Goal: Task Accomplishment & Management: Manage account settings

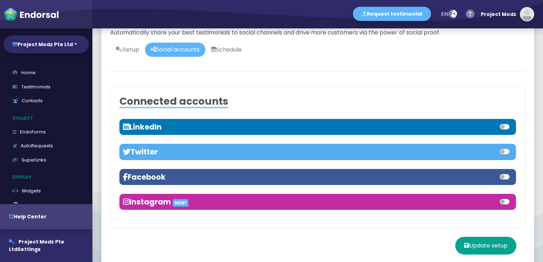
scroll to position [98, 0]
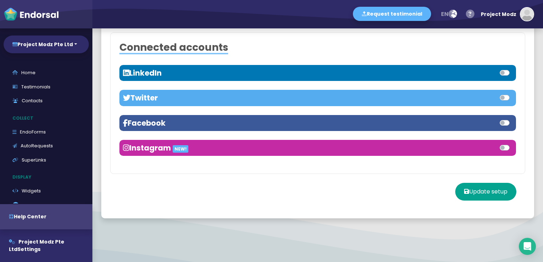
click at [257, 129] on div "Facebook" at bounding box center [317, 123] width 396 height 16
click at [253, 124] on h3 "Facebook" at bounding box center [220, 123] width 195 height 9
click at [512, 119] on label at bounding box center [512, 119] width 0 height 0
click at [0, 0] on input "checkbox" at bounding box center [0, 0] width 0 height 0
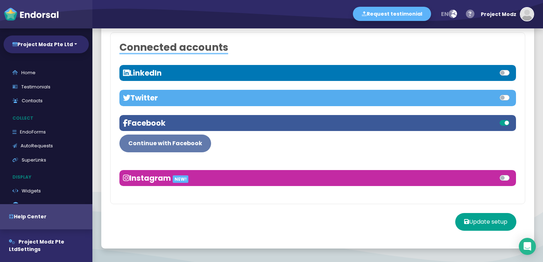
click at [180, 143] on button "Continue with Facebook" at bounding box center [165, 144] width 92 height 18
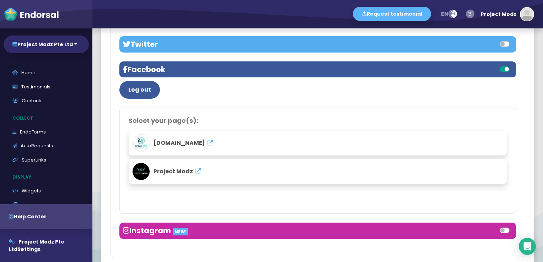
scroll to position [169, 0]
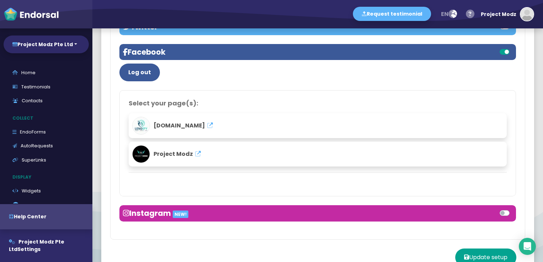
click at [166, 153] on span "Project Modz" at bounding box center [172, 154] width 39 height 8
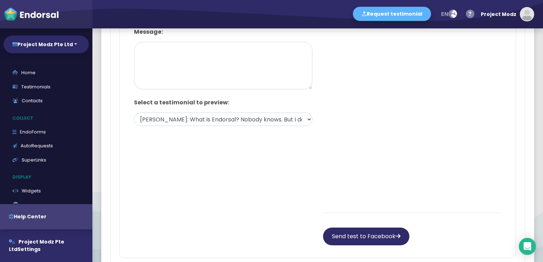
scroll to position [333, 0]
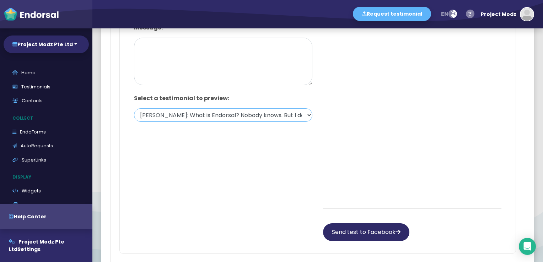
click at [298, 116] on select "[PERSON_NAME]: What is Endorsal? Nobody knows. But I do know sharks have Endors…" at bounding box center [223, 115] width 178 height 14
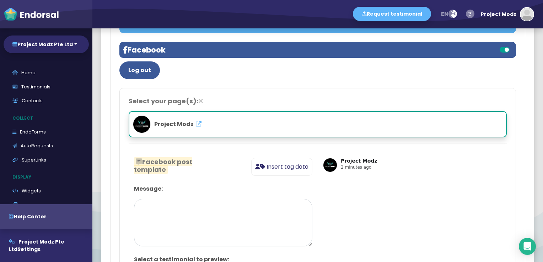
scroll to position [155, 0]
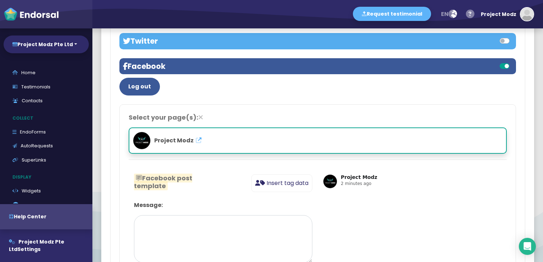
click at [220, 116] on h4 "Select your page(s):" at bounding box center [318, 118] width 378 height 8
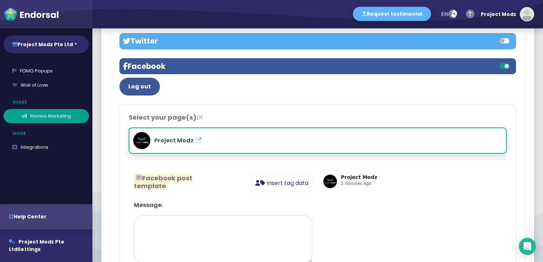
click at [53, 117] on link "Review Marketing" at bounding box center [46, 116] width 85 height 14
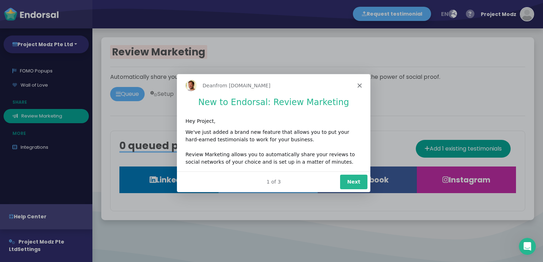
click at [344, 179] on button "Next" at bounding box center [353, 181] width 27 height 15
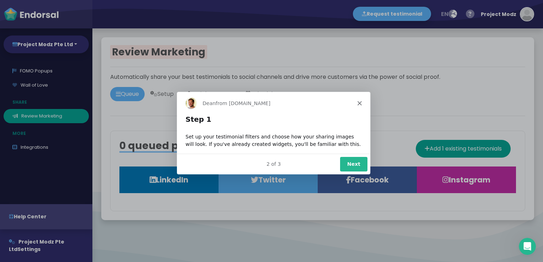
click at [355, 166] on button "Next" at bounding box center [353, 164] width 27 height 15
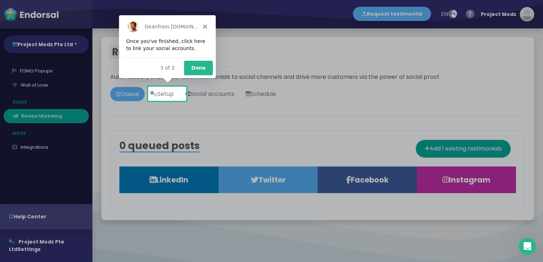
click at [198, 67] on button "Done" at bounding box center [198, 67] width 29 height 15
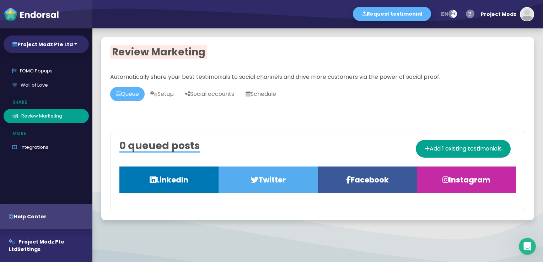
scroll to position [2, 0]
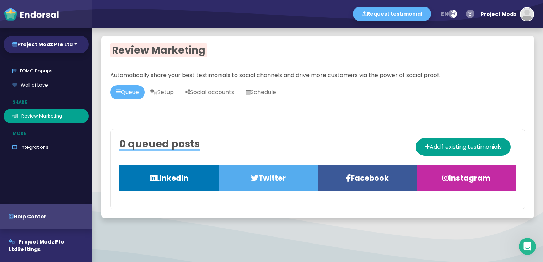
click at [359, 179] on h3 "Facebook" at bounding box center [367, 178] width 81 height 9
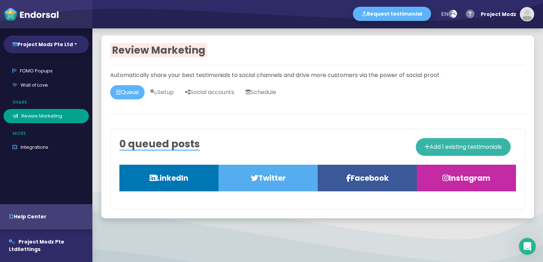
click at [440, 149] on button "Add 1 existing testimonials" at bounding box center [463, 147] width 95 height 18
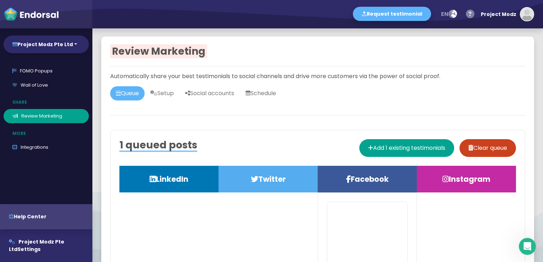
scroll to position [0, 0]
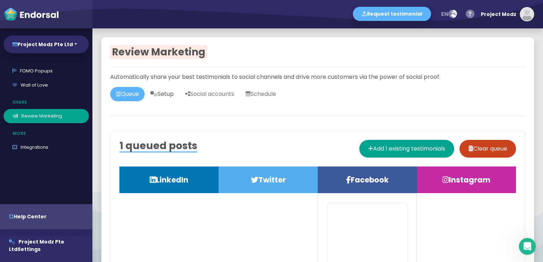
click at [176, 97] on link "Setup" at bounding box center [162, 94] width 35 height 14
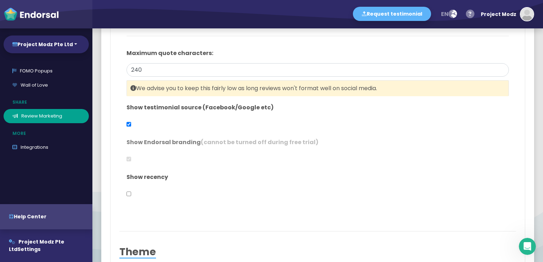
scroll to position [178, 0]
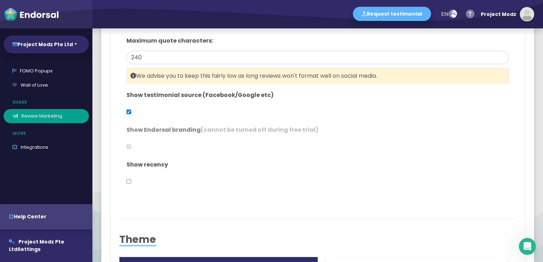
type input "#2F2A68"
type input "#FFFFFF"
type input "#555555"
type input "#777777"
type input "#555555"
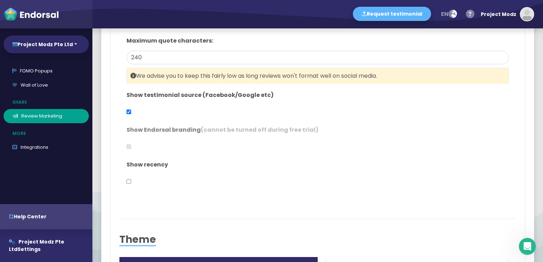
type input "#FFD75C"
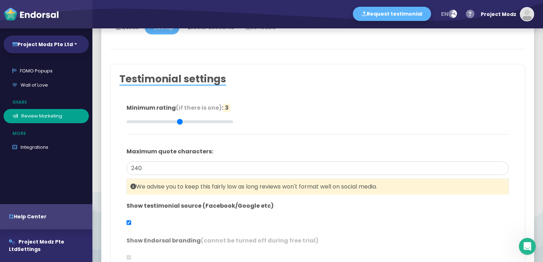
scroll to position [0, 0]
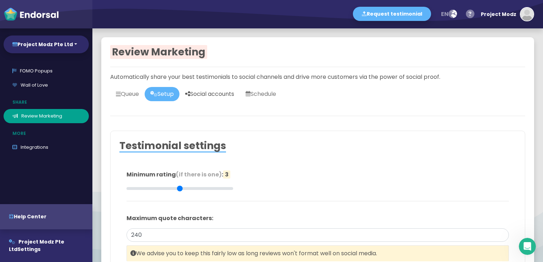
click at [231, 97] on link "Social accounts" at bounding box center [209, 94] width 60 height 14
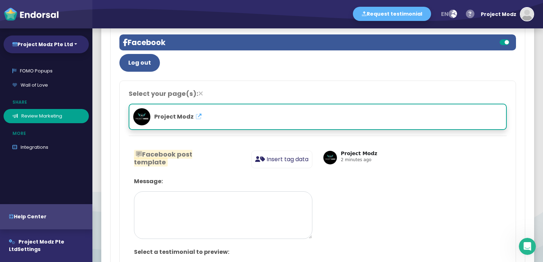
scroll to position [142, 0]
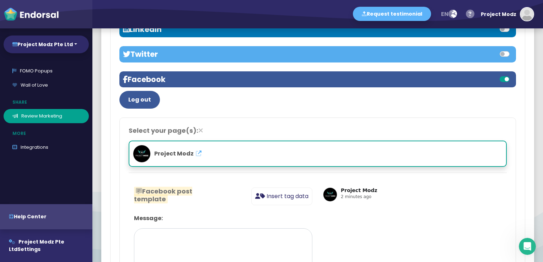
click at [179, 113] on div at bounding box center [317, 113] width 396 height 9
click at [199, 131] on icon at bounding box center [200, 130] width 5 height 6
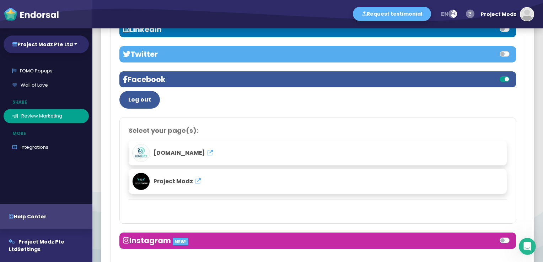
click at [181, 183] on span "Project Modz" at bounding box center [172, 181] width 39 height 8
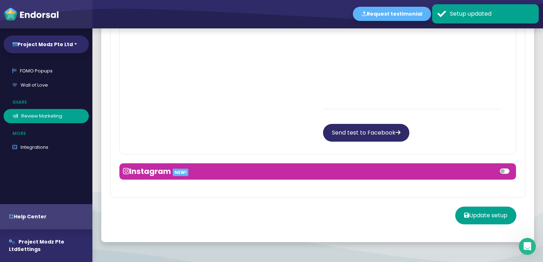
scroll to position [456, 0]
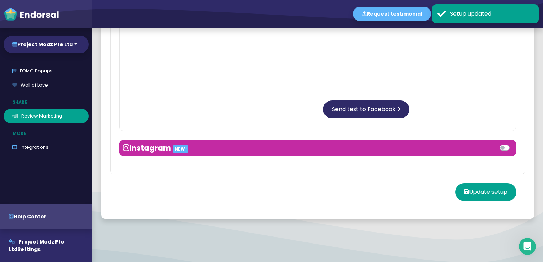
click at [291, 150] on h3 "Instagram NEW!" at bounding box center [220, 148] width 195 height 9
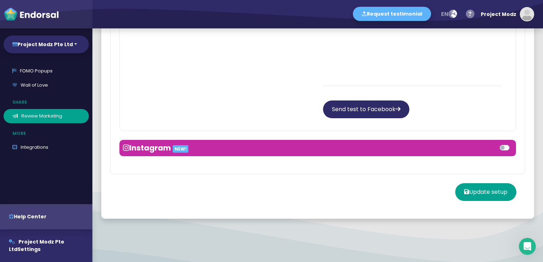
click at [512, 144] on label at bounding box center [512, 144] width 0 height 0
click at [0, 0] on input "checkbox" at bounding box center [0, 0] width 0 height 0
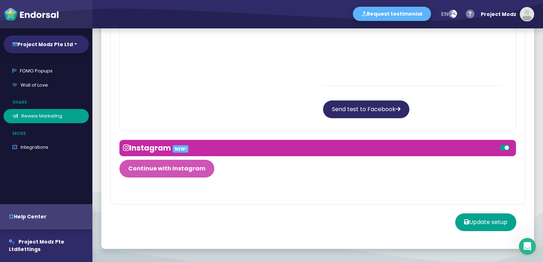
click at [160, 167] on button "Continue with Instagram" at bounding box center [166, 169] width 95 height 18
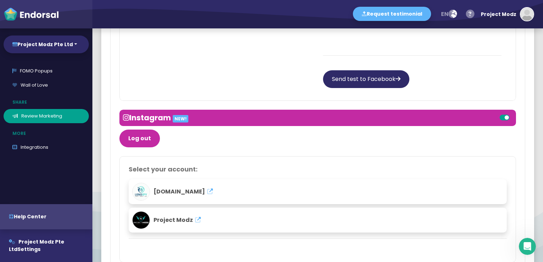
scroll to position [562, 0]
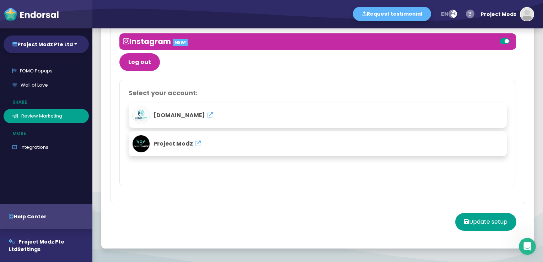
click at [170, 144] on span "Project Modz" at bounding box center [172, 144] width 39 height 8
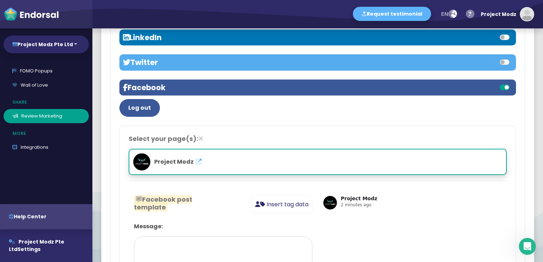
scroll to position [0, 0]
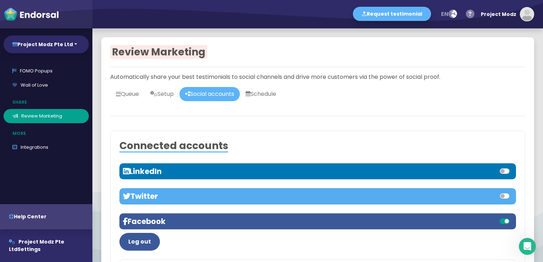
click at [240, 172] on h3 "LinkedIn" at bounding box center [220, 171] width 195 height 9
click at [512, 167] on label at bounding box center [512, 167] width 0 height 0
click at [0, 0] on input "checkbox" at bounding box center [0, 0] width 0 height 0
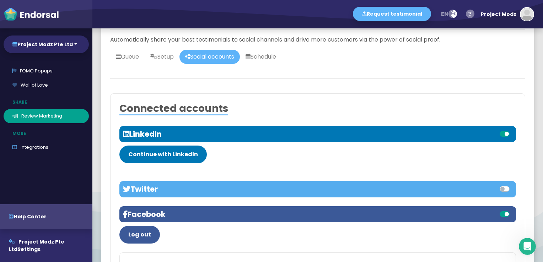
scroll to position [71, 0]
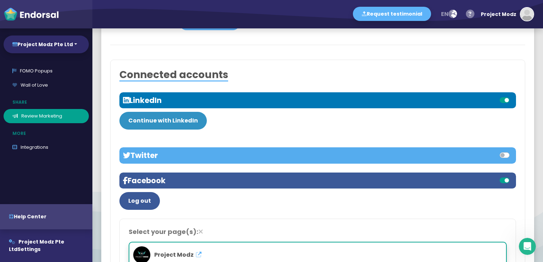
click at [162, 124] on button "Continue with LinkedIn" at bounding box center [162, 121] width 87 height 18
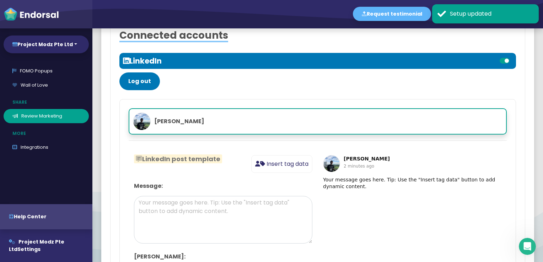
scroll to position [105, 0]
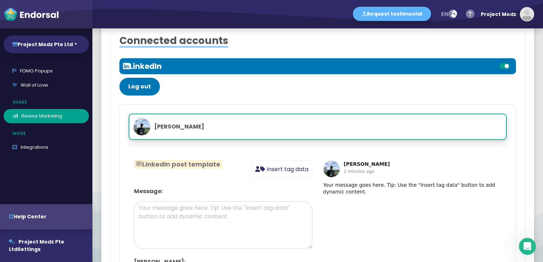
click at [324, 141] on div "[PERSON_NAME] LinkedIn post template Insert tag data Avatar Video Name Email Co…" at bounding box center [317, 262] width 396 height 317
click at [213, 119] on p "[PERSON_NAME]" at bounding box center [317, 127] width 369 height 18
click at [142, 88] on button "Log out" at bounding box center [139, 87] width 41 height 18
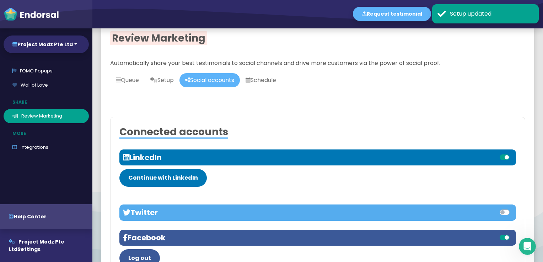
scroll to position [0, 0]
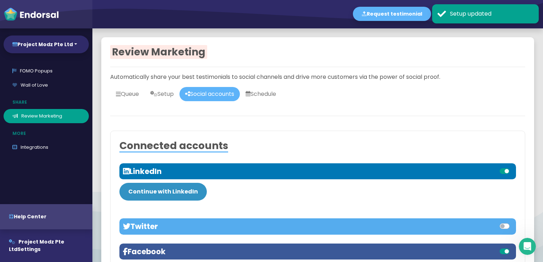
click at [181, 191] on button "Continue with LinkedIn" at bounding box center [162, 192] width 87 height 18
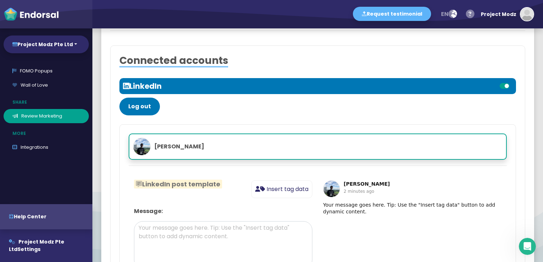
scroll to position [70, 0]
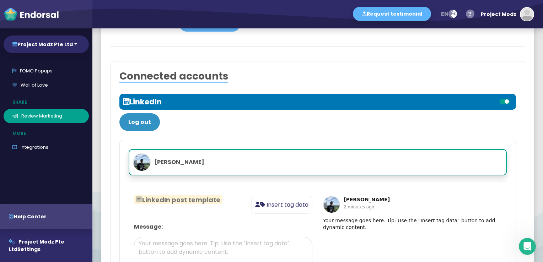
click at [133, 118] on button "Log out" at bounding box center [139, 122] width 41 height 18
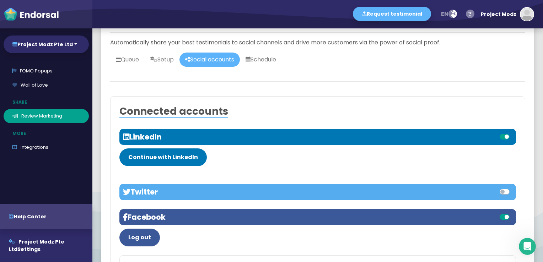
scroll to position [0, 0]
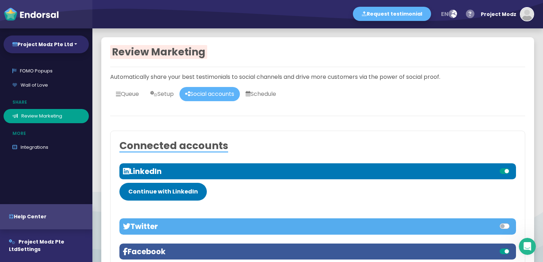
click at [512, 167] on label at bounding box center [512, 167] width 0 height 0
click at [0, 0] on input "checkbox" at bounding box center [0, 0] width 0 height 0
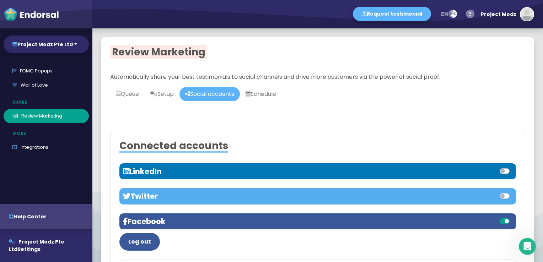
click at [512, 167] on label at bounding box center [512, 167] width 0 height 0
click at [0, 0] on input "checkbox" at bounding box center [0, 0] width 0 height 0
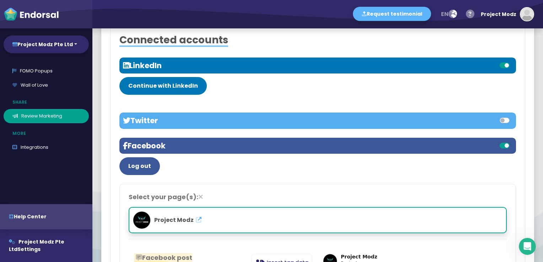
scroll to position [107, 0]
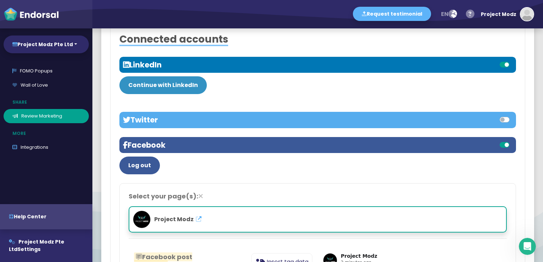
click at [180, 87] on button "Continue with LinkedIn" at bounding box center [162, 85] width 87 height 18
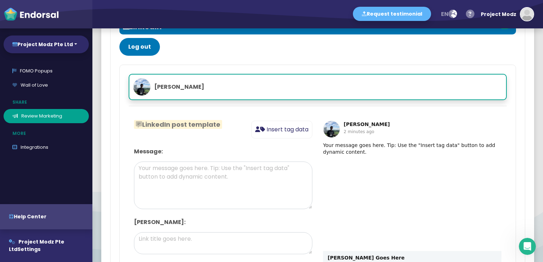
scroll to position [141, 0]
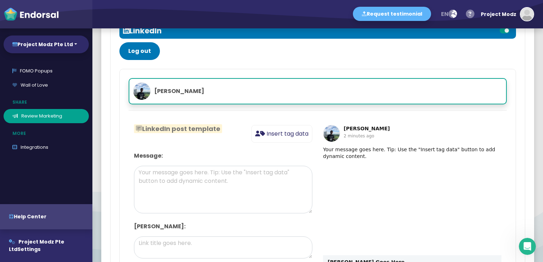
click at [171, 95] on p "[PERSON_NAME]" at bounding box center [317, 91] width 369 height 18
drag, startPoint x: 171, startPoint y: 95, endPoint x: 288, endPoint y: 110, distance: 118.2
click at [288, 110] on div "[PERSON_NAME] LinkedIn post template Insert tag data Avatar Video Name Email Co…" at bounding box center [317, 227] width 396 height 317
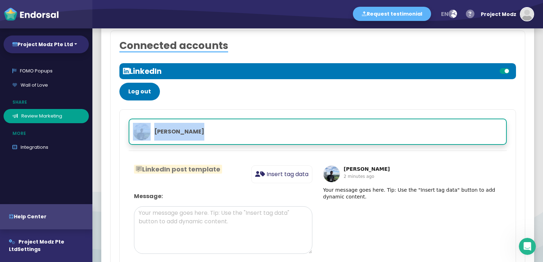
scroll to position [70, 0]
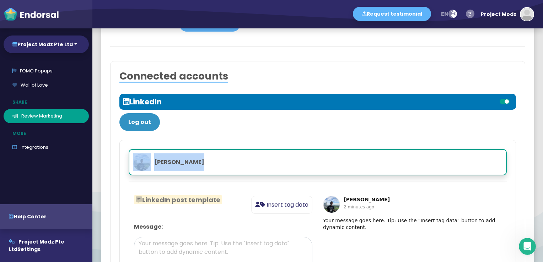
click at [144, 124] on button "Log out" at bounding box center [139, 122] width 41 height 18
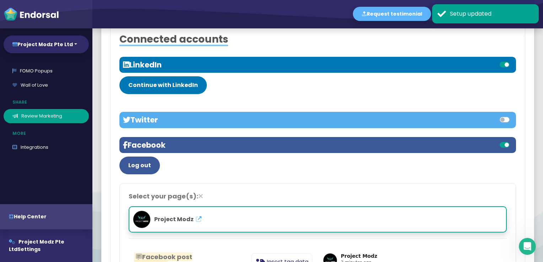
scroll to position [73, 0]
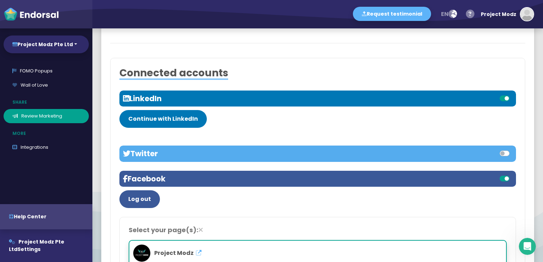
click at [512, 94] on label at bounding box center [512, 94] width 0 height 0
click at [0, 0] on input "checkbox" at bounding box center [0, 0] width 0 height 0
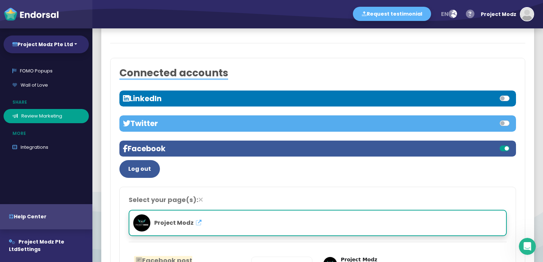
click at [246, 96] on h3 "LinkedIn" at bounding box center [220, 98] width 195 height 9
click at [512, 94] on label at bounding box center [512, 94] width 0 height 0
click at [0, 0] on input "checkbox" at bounding box center [0, 0] width 0 height 0
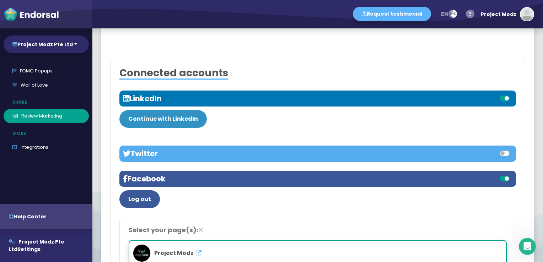
click at [177, 120] on button "Continue with LinkedIn" at bounding box center [162, 119] width 87 height 18
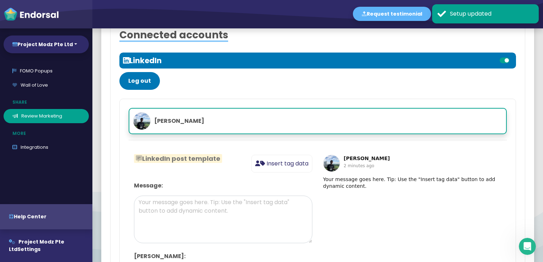
scroll to position [105, 0]
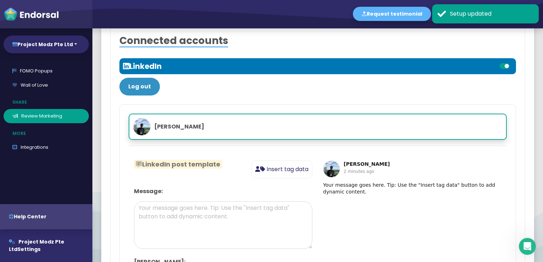
click at [131, 83] on button "Log out" at bounding box center [139, 87] width 41 height 18
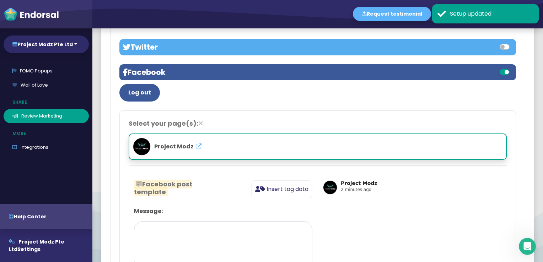
scroll to position [37, 0]
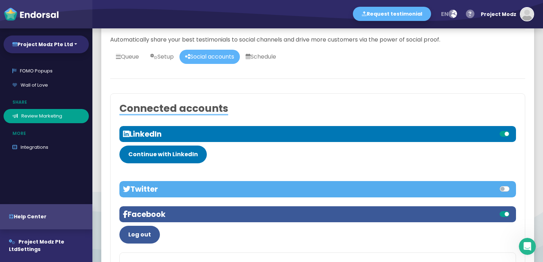
click at [493, 133] on div at bounding box center [415, 134] width 195 height 9
click at [512, 130] on label at bounding box center [512, 130] width 0 height 0
click at [0, 0] on input "checkbox" at bounding box center [0, 0] width 0 height 0
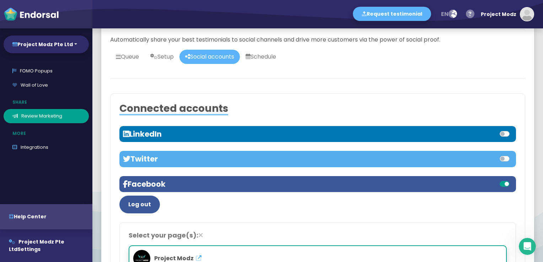
click at [503, 134] on div at bounding box center [415, 134] width 195 height 9
click at [512, 130] on label at bounding box center [512, 130] width 0 height 0
click at [0, 0] on input "checkbox" at bounding box center [0, 0] width 0 height 0
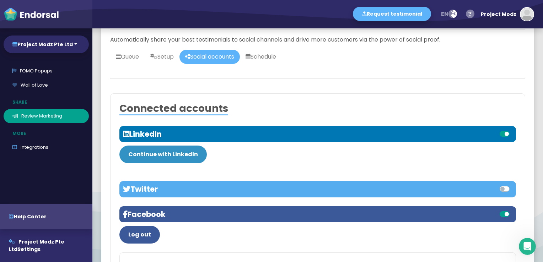
click at [187, 153] on button "Continue with LinkedIn" at bounding box center [162, 155] width 87 height 18
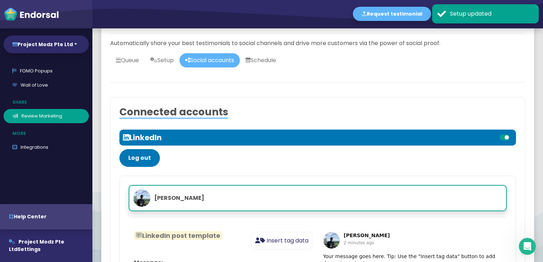
scroll to position [71, 0]
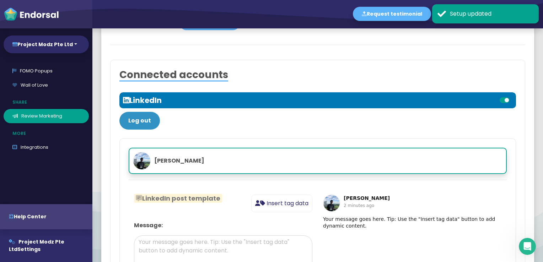
click at [129, 124] on button "Log out" at bounding box center [139, 121] width 41 height 18
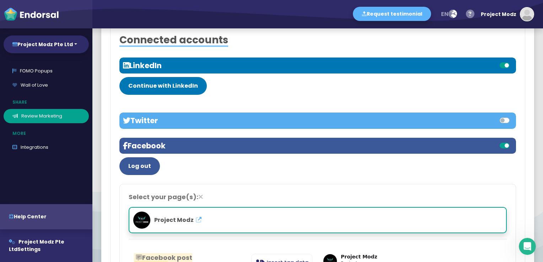
scroll to position [107, 0]
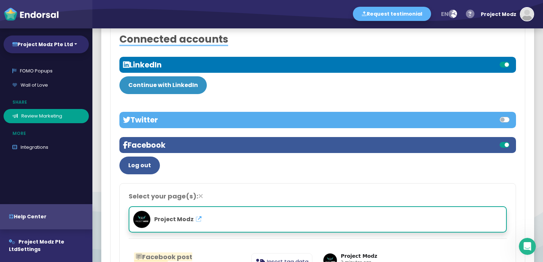
click at [195, 85] on button "Continue with LinkedIn" at bounding box center [162, 85] width 87 height 18
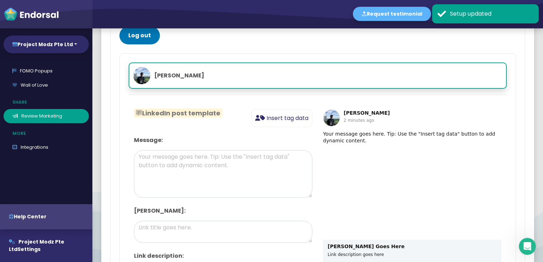
scroll to position [105, 0]
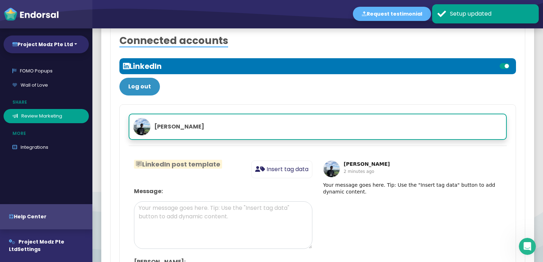
click at [148, 90] on button "Log out" at bounding box center [139, 87] width 41 height 18
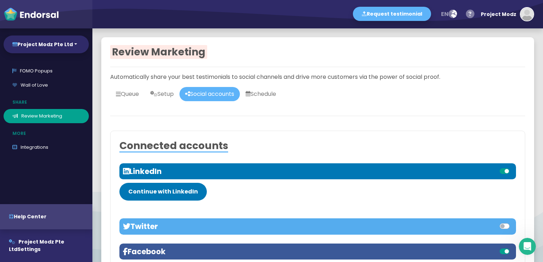
scroll to position [71, 0]
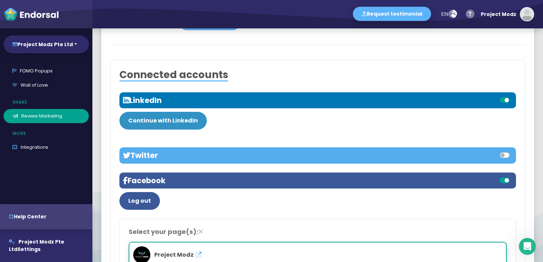
click at [183, 119] on button "Continue with LinkedIn" at bounding box center [162, 121] width 87 height 18
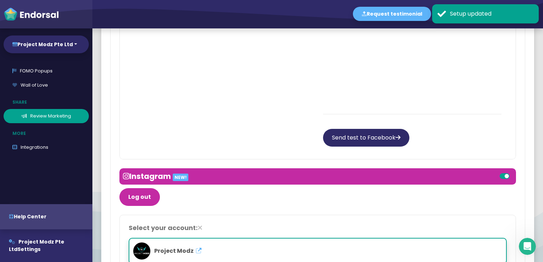
scroll to position [745, 0]
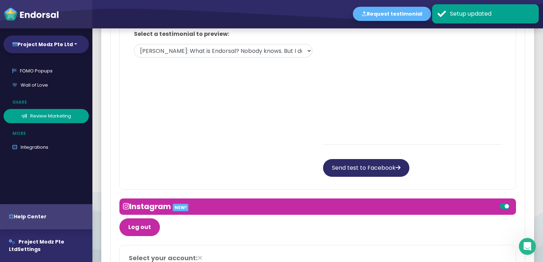
click at [53, 113] on link "Review Marketing" at bounding box center [46, 116] width 85 height 14
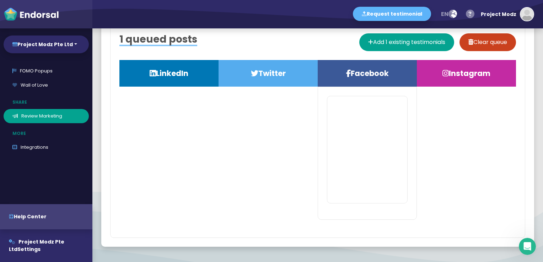
scroll to position [36, 0]
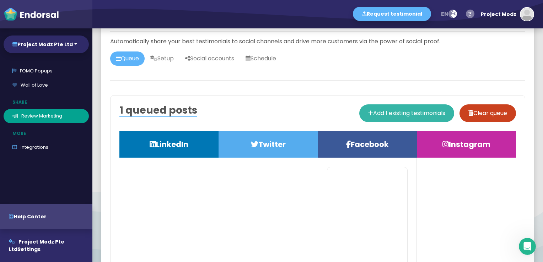
click at [396, 115] on button "Add 1 existing testimonials" at bounding box center [406, 113] width 95 height 18
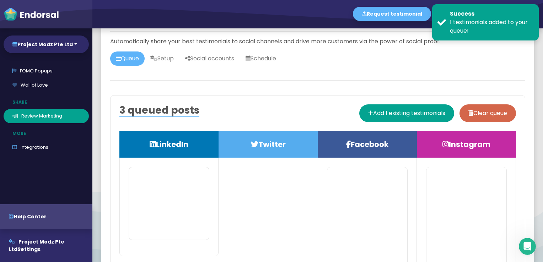
click at [491, 114] on button "Clear queue" at bounding box center [487, 113] width 56 height 18
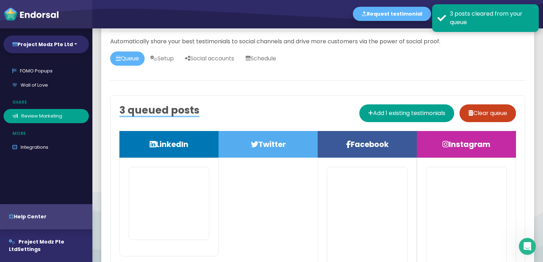
scroll to position [2, 0]
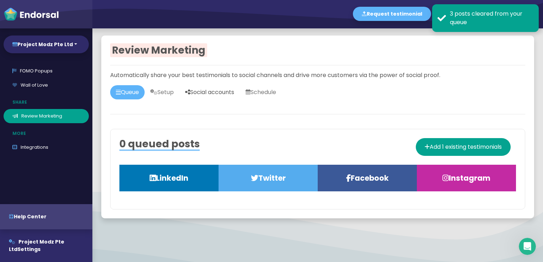
click at [217, 93] on link "Social accounts" at bounding box center [209, 92] width 60 height 14
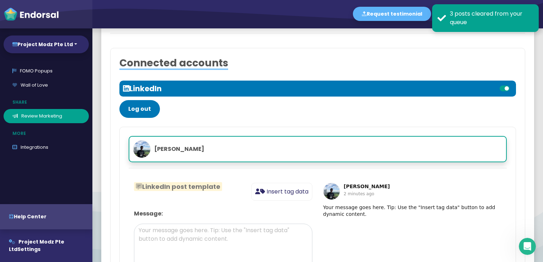
scroll to position [108, 0]
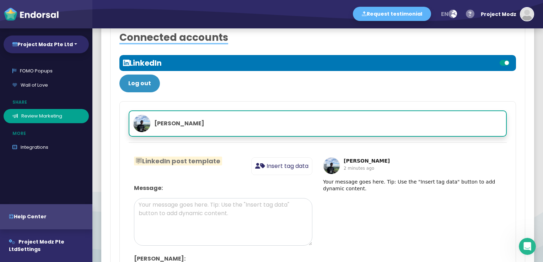
click at [144, 79] on button "Log out" at bounding box center [139, 84] width 41 height 18
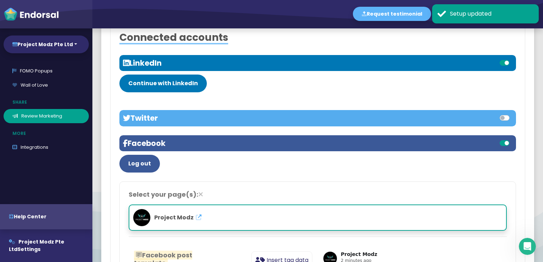
click at [512, 59] on label at bounding box center [512, 59] width 0 height 0
click at [0, 0] on input "checkbox" at bounding box center [0, 0] width 0 height 0
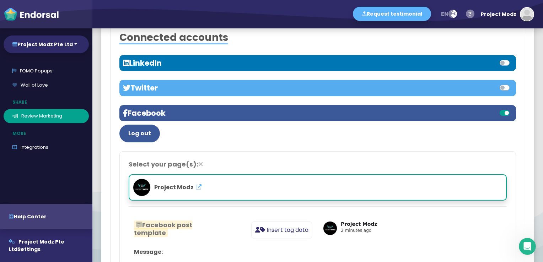
scroll to position [0, 0]
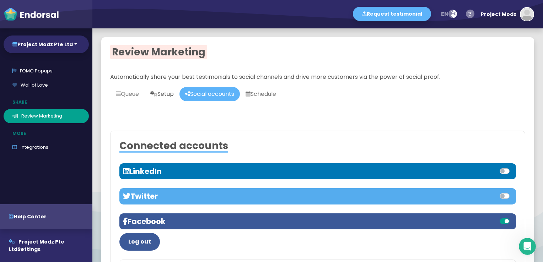
click at [179, 96] on link "Setup" at bounding box center [162, 94] width 35 height 14
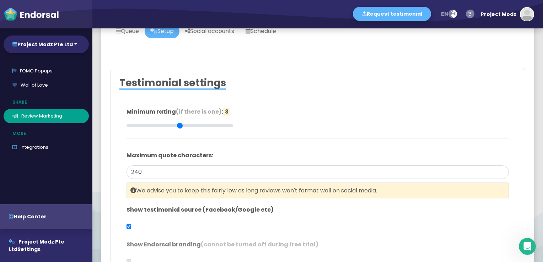
type input "#42445A"
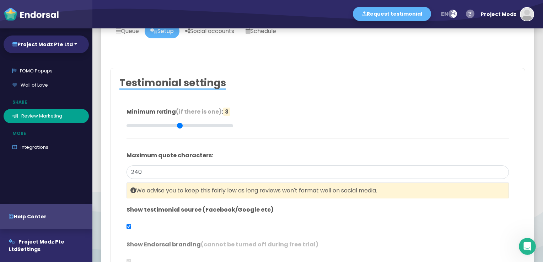
type input "#42445A"
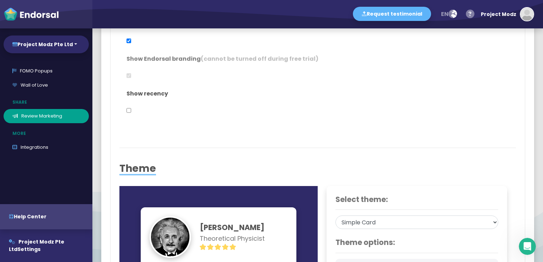
type input "#2F2A68"
type input "#FFFFFF"
type input "#555555"
type input "#777777"
type input "#555555"
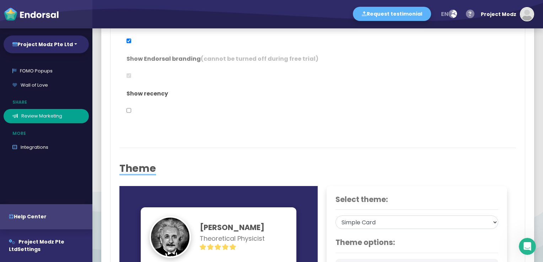
type input "#FFD75C"
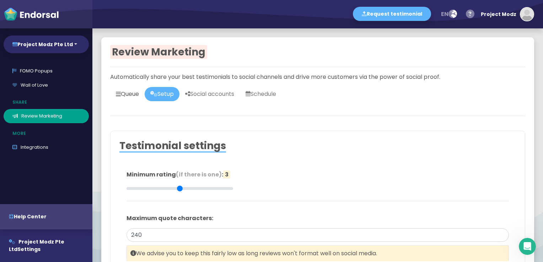
click at [129, 99] on link "Queue" at bounding box center [127, 94] width 34 height 14
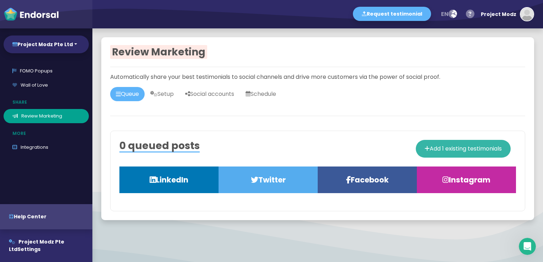
click at [474, 150] on button "Add 1 existing testimonials" at bounding box center [463, 149] width 95 height 18
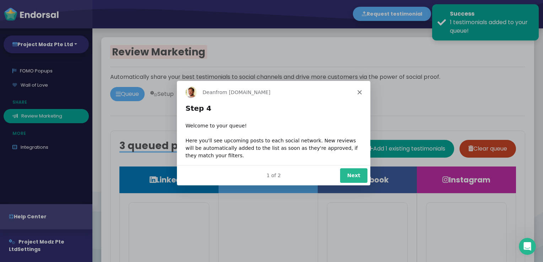
click at [356, 179] on button "Next" at bounding box center [353, 175] width 27 height 15
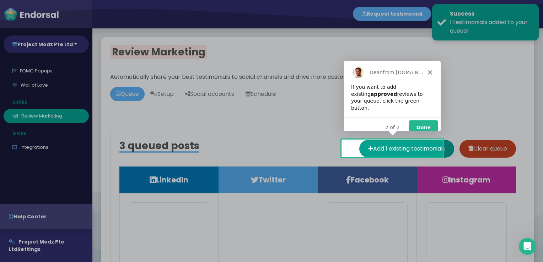
click at [421, 123] on button "Done" at bounding box center [423, 127] width 29 height 15
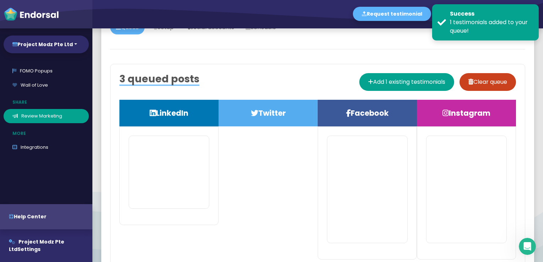
scroll to position [71, 0]
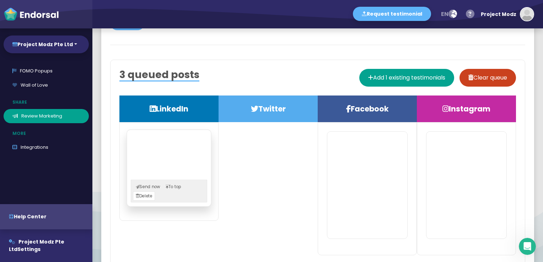
click at [149, 195] on span "Delete" at bounding box center [144, 195] width 22 height 9
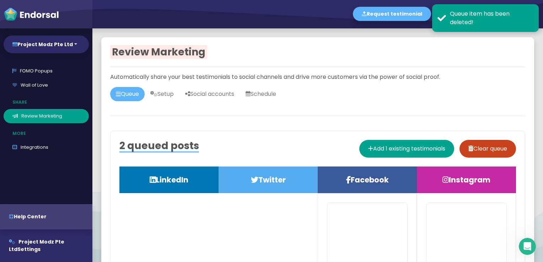
scroll to position [0, 0]
click at [475, 154] on button "Clear queue" at bounding box center [487, 149] width 56 height 18
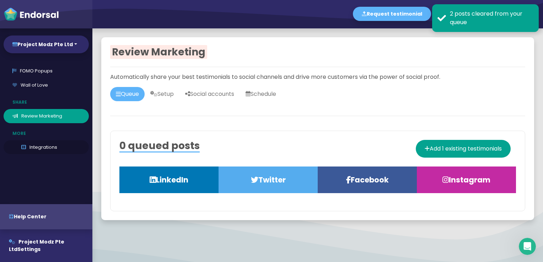
click at [55, 146] on link "Integrations" at bounding box center [46, 147] width 85 height 14
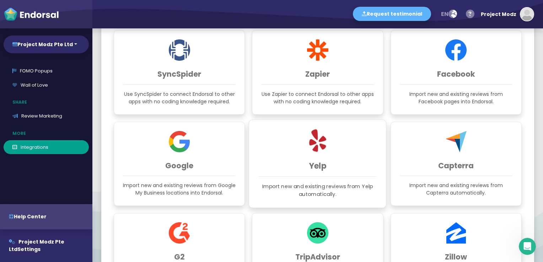
scroll to position [142, 0]
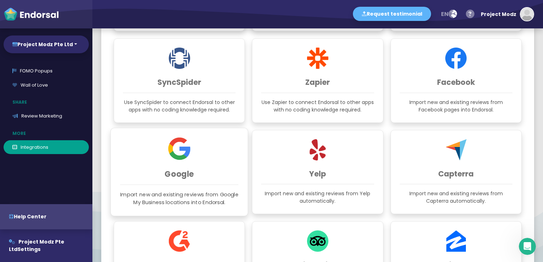
click at [175, 169] on h3 "Google" at bounding box center [179, 173] width 118 height 9
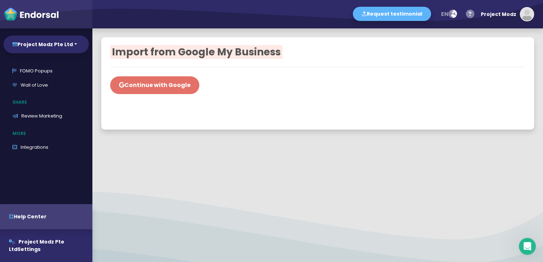
click at [159, 80] on button "Continue with Google" at bounding box center [154, 85] width 89 height 18
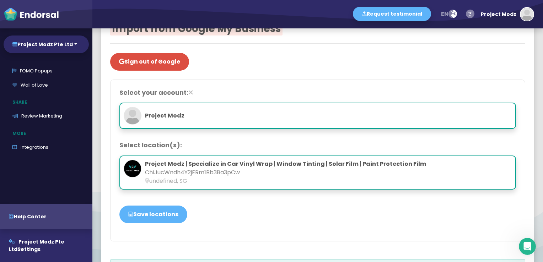
scroll to position [36, 0]
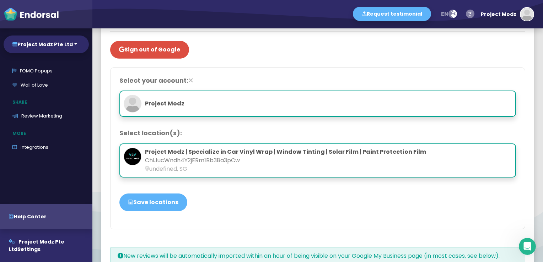
click at [163, 166] on p "undefined, SG" at bounding box center [318, 169] width 388 height 9
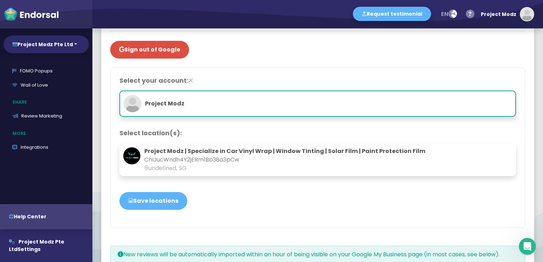
click at [169, 161] on p "ChIJucWndh4Y2jERm1Bb38a3pCw" at bounding box center [317, 160] width 389 height 9
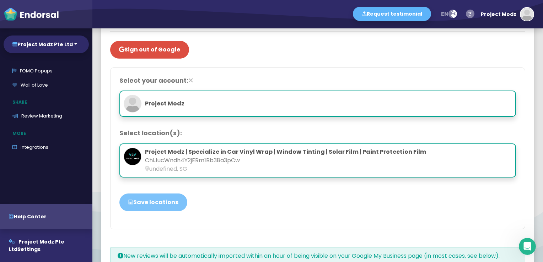
click at [156, 205] on button "Save locations" at bounding box center [153, 203] width 68 height 18
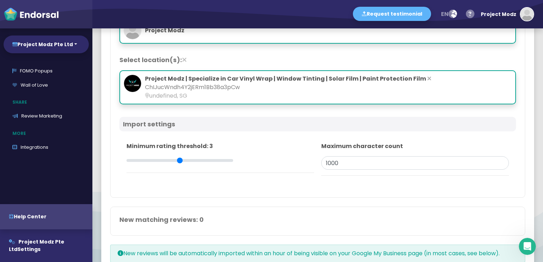
scroll to position [142, 0]
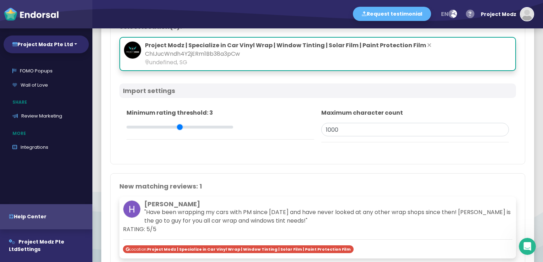
drag, startPoint x: 180, startPoint y: 128, endPoint x: 190, endPoint y: 128, distance: 9.2
click at [190, 128] on input "range" at bounding box center [179, 127] width 107 height 8
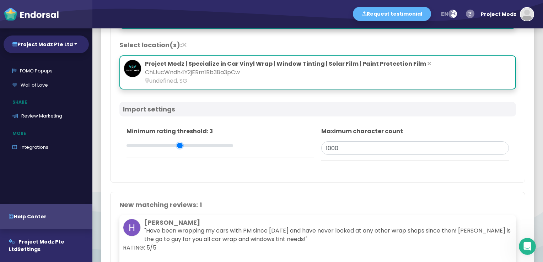
scroll to position [159, 0]
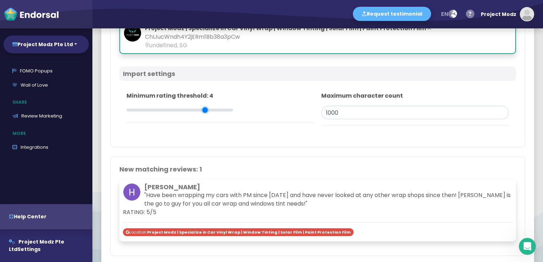
drag, startPoint x: 180, startPoint y: 109, endPoint x: 213, endPoint y: 107, distance: 33.5
drag, startPoint x: 206, startPoint y: 108, endPoint x: 223, endPoint y: 111, distance: 17.2
drag, startPoint x: 230, startPoint y: 108, endPoint x: 212, endPoint y: 109, distance: 18.1
type input "4"
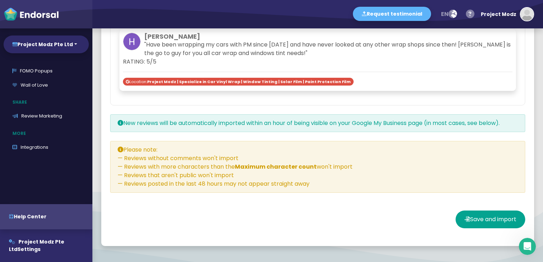
scroll to position [337, 0]
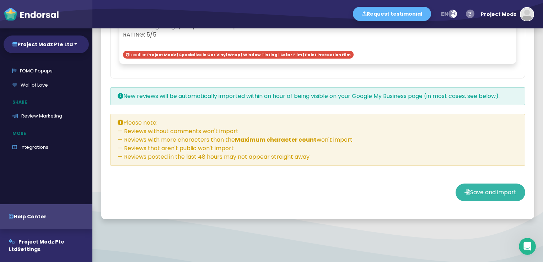
click at [486, 194] on span "Save and import" at bounding box center [493, 192] width 46 height 8
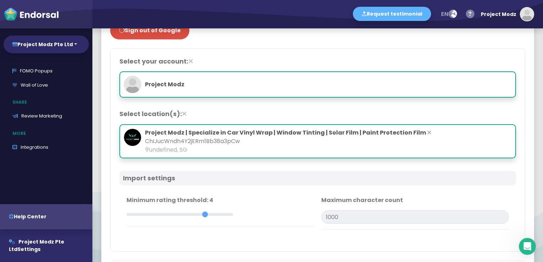
scroll to position [17, 0]
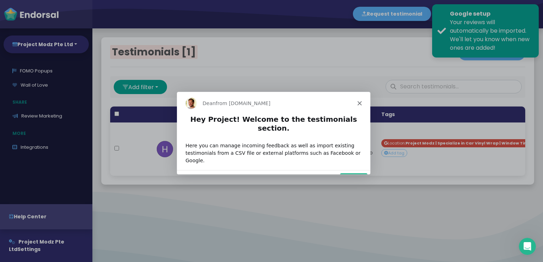
click at [359, 104] on icon "Close" at bounding box center [359, 103] width 4 height 4
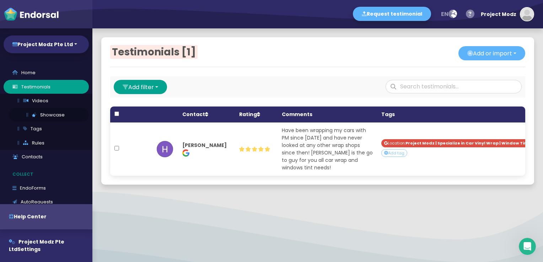
click at [43, 115] on link "Showcase" at bounding box center [49, 115] width 80 height 14
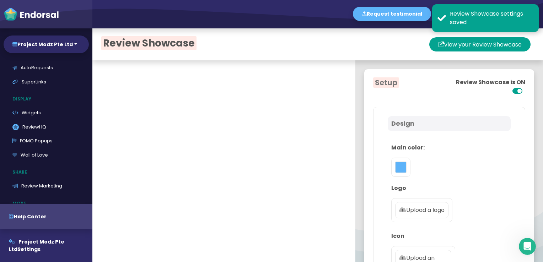
scroll to position [142, 0]
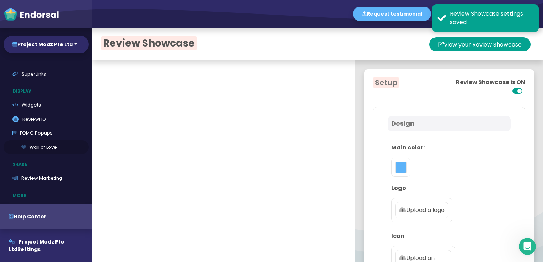
click at [44, 146] on link "Wall of Love" at bounding box center [46, 147] width 85 height 14
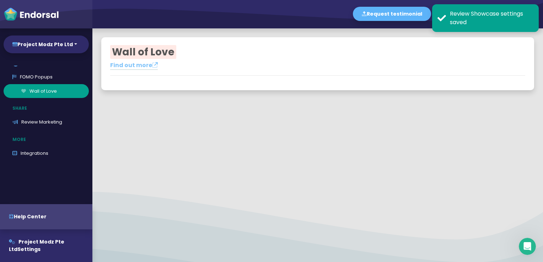
scroll to position [86, 0]
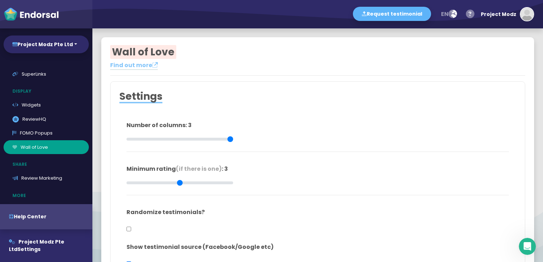
type input "#FFFFFF"
type input "#555555"
type input "#777777"
type input "#555555"
type input "#FFD75C"
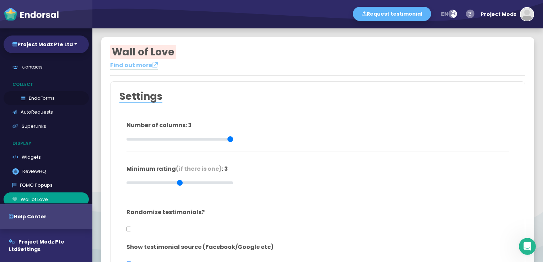
scroll to position [0, 0]
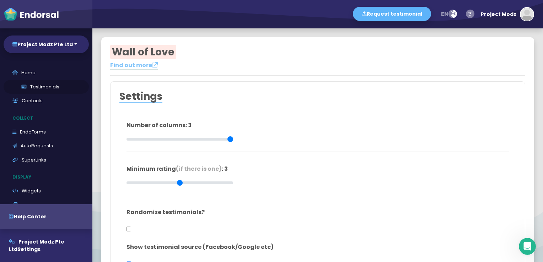
click at [38, 86] on link "Testimonials" at bounding box center [46, 87] width 85 height 14
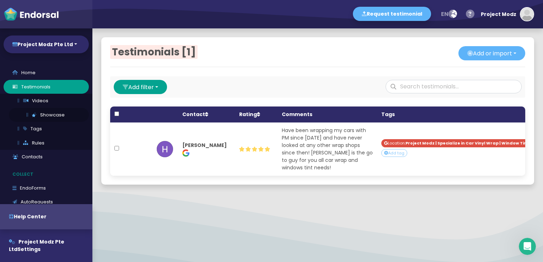
click at [46, 113] on link "Showcase" at bounding box center [49, 115] width 80 height 14
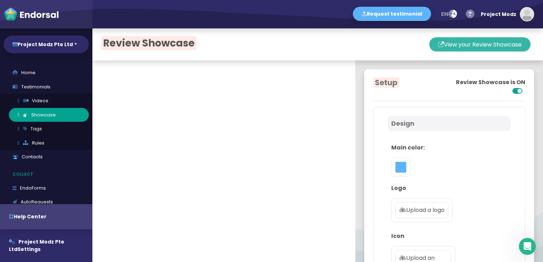
click at [445, 49] on button "View your Review Showcase" at bounding box center [479, 44] width 101 height 14
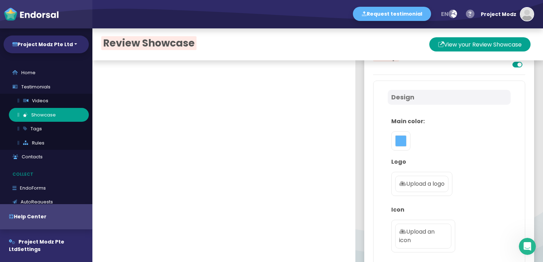
scroll to position [71, 0]
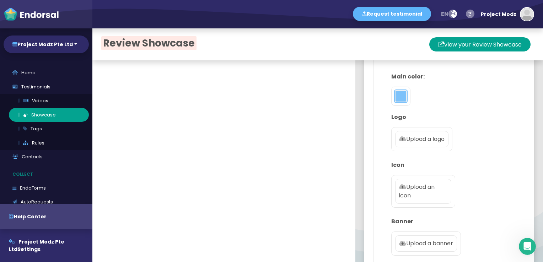
click at [396, 99] on button "toggle color picker dialog" at bounding box center [400, 96] width 11 height 11
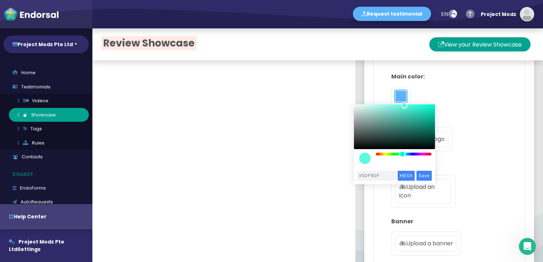
drag, startPoint x: 408, startPoint y: 155, endPoint x: 402, endPoint y: 155, distance: 5.7
click at [402, 155] on div "color picker dialog" at bounding box center [402, 154] width 6 height 6
click at [361, 159] on div "color picker dialog" at bounding box center [364, 158] width 11 height 11
click at [468, 166] on p "Icon" at bounding box center [449, 165] width 116 height 9
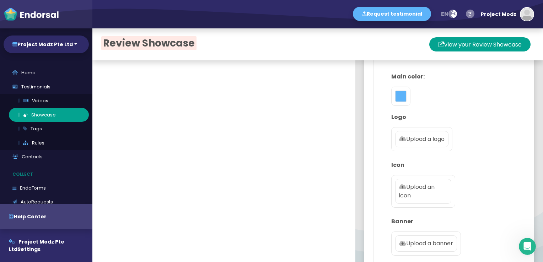
click at [392, 90] on div at bounding box center [400, 96] width 19 height 19
click at [396, 96] on button "toggle color picker dialog" at bounding box center [400, 96] width 11 height 11
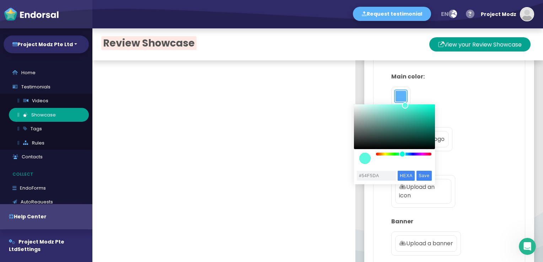
type input "#53F5DA"
click at [407, 106] on div "color picker dialog" at bounding box center [407, 106] width 6 height 6
click at [366, 158] on div "color picker dialog" at bounding box center [364, 158] width 11 height 11
click at [425, 177] on input "Save" at bounding box center [423, 176] width 15 height 10
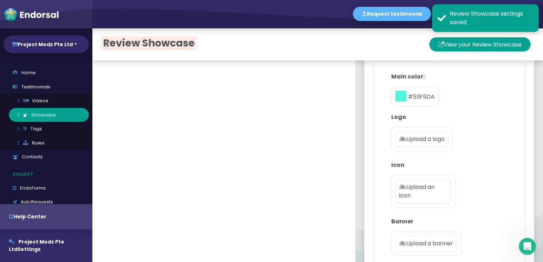
click at [407, 139] on p "Upload a logo" at bounding box center [421, 139] width 45 height 9
click at [0, 0] on input "Upload a logo" at bounding box center [0, 0] width 0 height 0
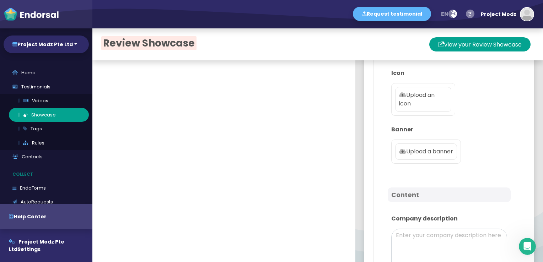
scroll to position [178, 0]
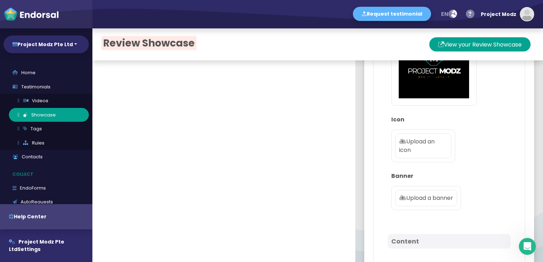
click at [414, 144] on p "Upload an icon" at bounding box center [423, 145] width 48 height 17
click at [0, 0] on input "Upload an icon" at bounding box center [0, 0] width 0 height 0
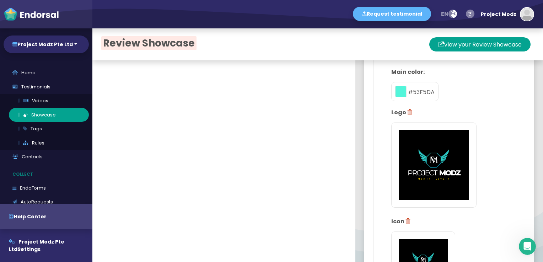
scroll to position [71, 0]
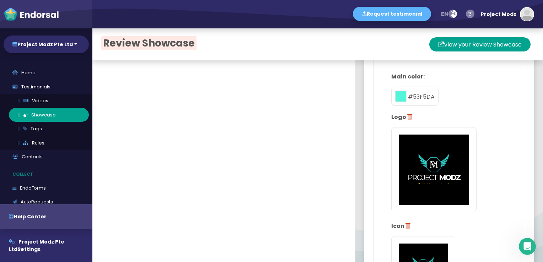
click at [407, 115] on icon at bounding box center [409, 117] width 5 height 6
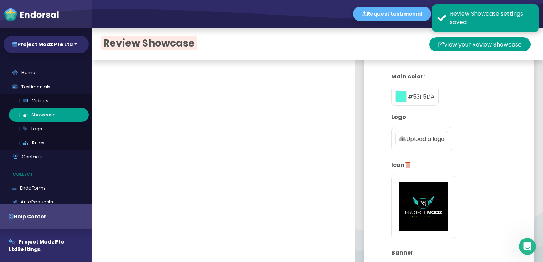
click at [412, 139] on p "Upload a logo" at bounding box center [421, 139] width 45 height 9
click at [0, 0] on input "Upload a logo" at bounding box center [0, 0] width 0 height 0
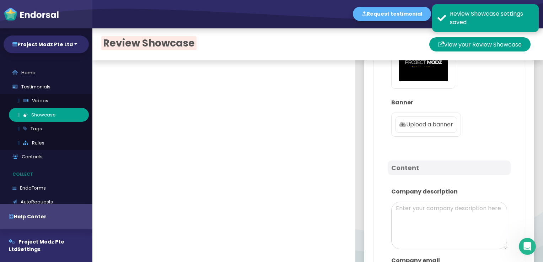
scroll to position [284, 0]
click at [422, 126] on p "Upload a banner" at bounding box center [426, 123] width 54 height 9
click at [0, 0] on input "Upload a banner" at bounding box center [0, 0] width 0 height 0
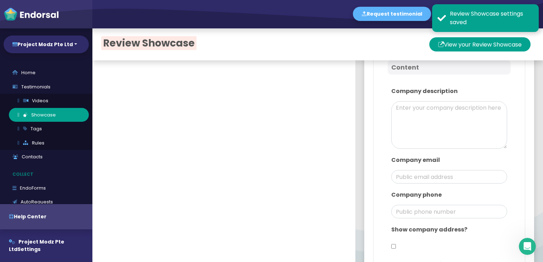
scroll to position [426, 0]
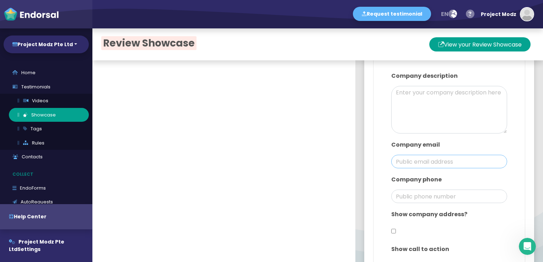
click at [405, 160] on input "email" at bounding box center [449, 162] width 116 height 14
type input "[DOMAIN_NAME][EMAIL_ADDRESS][DOMAIN_NAME]"
click at [403, 195] on input "phone" at bounding box center [449, 197] width 116 height 14
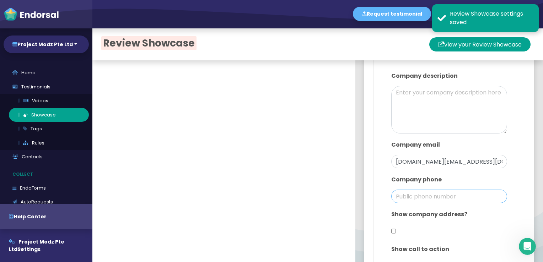
type input "80611616"
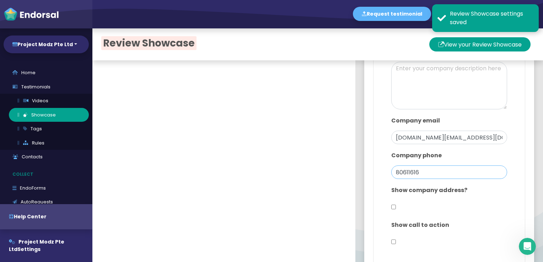
scroll to position [462, 0]
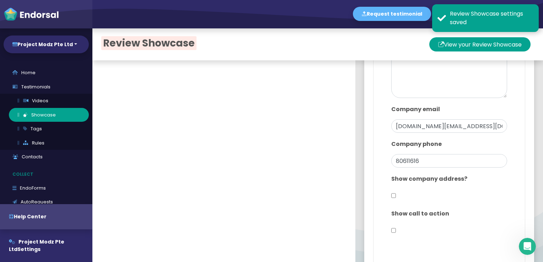
click at [391, 193] on input "checkbox" at bounding box center [393, 196] width 5 height 14
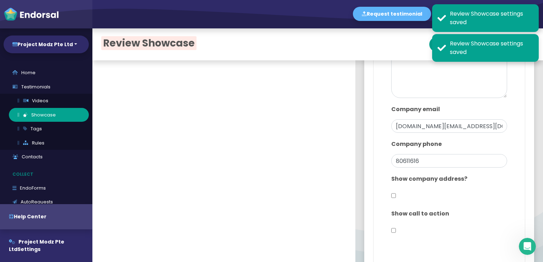
checkbox input "true"
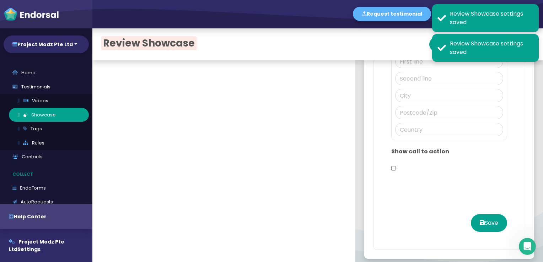
scroll to position [616, 0]
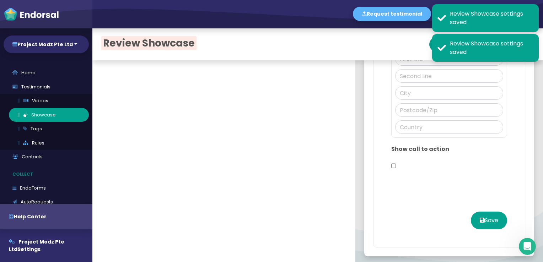
click at [391, 162] on input "checkbox" at bounding box center [393, 166] width 5 height 14
checkbox input "true"
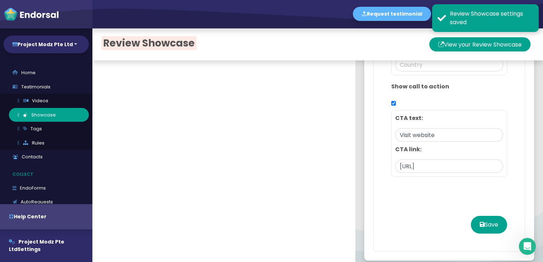
scroll to position [683, 0]
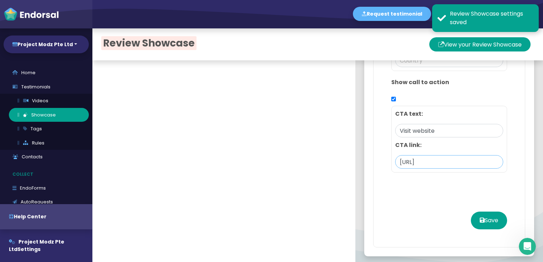
click at [415, 161] on input "[URL]" at bounding box center [449, 162] width 108 height 14
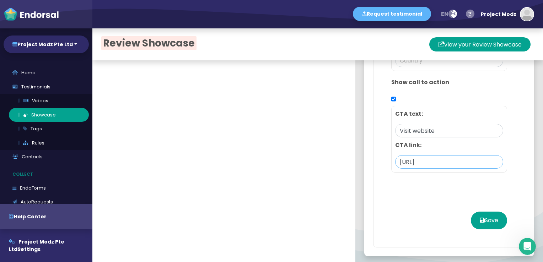
click at [458, 159] on input "[URL]" at bounding box center [449, 162] width 108 height 14
click at [472, 160] on input "[URL]" at bounding box center [449, 162] width 108 height 14
type input "[URL][DOMAIN_NAME]"
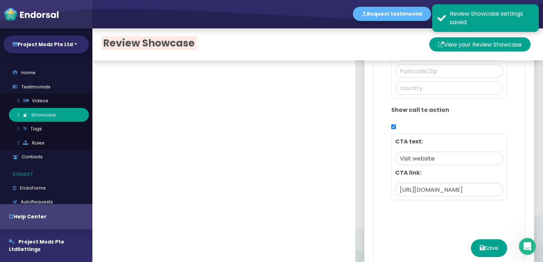
scroll to position [647, 0]
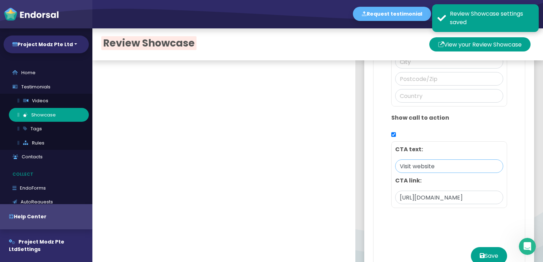
click at [438, 162] on input "Visit website" at bounding box center [449, 167] width 108 height 14
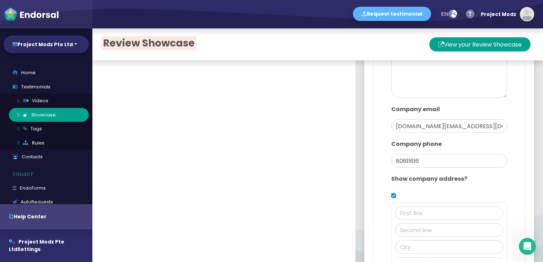
scroll to position [391, 0]
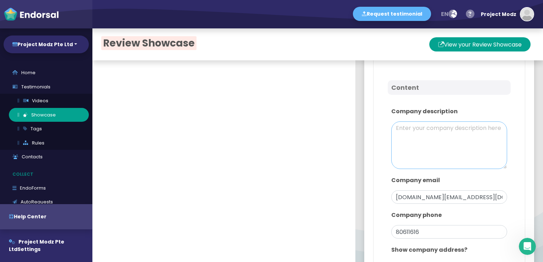
click at [418, 141] on textarea at bounding box center [449, 146] width 116 height 48
paste textarea "At Project Modz, we transform vehicles into head-turning masterpieces with prec…"
type textarea "At Project Modz, we transform vehicles into head-turning masterpieces with prec…"
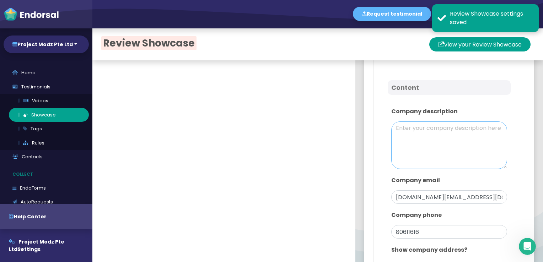
scroll to position [0, 0]
click at [430, 141] on textarea at bounding box center [449, 146] width 116 height 48
click at [415, 141] on textarea at bounding box center [449, 146] width 116 height 48
paste textarea "At Project Modz, we transform vehicles into head-turning masterpieces with prec…"
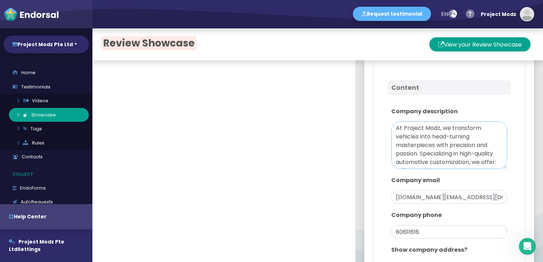
scroll to position [36, 0]
click at [415, 131] on textarea "At Project Modz, we transform vehicles into head-turning masterpieces with prec…" at bounding box center [449, 146] width 116 height 48
click at [412, 122] on textarea "At Project Modz, we transform vehicles into head-turning masterpieces with prec…" at bounding box center [449, 146] width 116 height 48
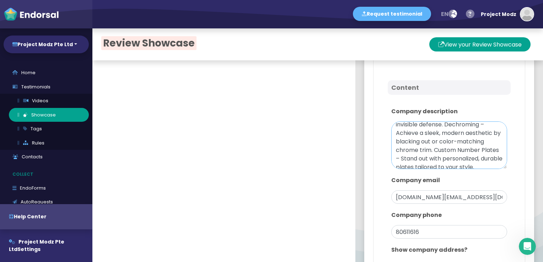
scroll to position [113, 0]
click at [417, 148] on textarea "At Project Modz, we transform vehicles into head-turning masterpieces with prec…" at bounding box center [449, 146] width 116 height 48
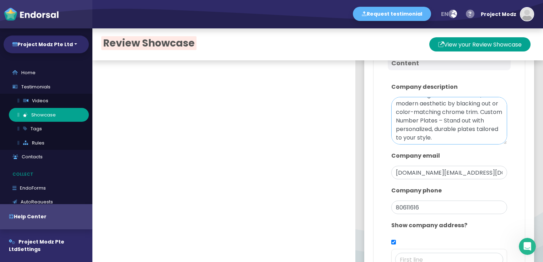
scroll to position [426, 0]
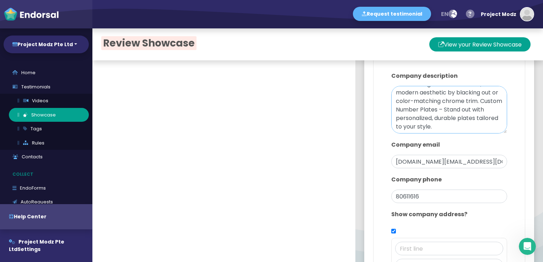
click at [391, 107] on textarea "At Project Modz, we transform vehicles into head-turning masterpieces with prec…" at bounding box center [449, 110] width 116 height 48
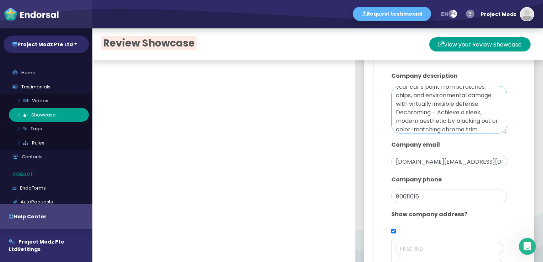
scroll to position [178, 0]
click at [391, 109] on textarea "At Project Modz, we transform vehicles into head-turning masterpieces with prec…" at bounding box center [449, 110] width 116 height 48
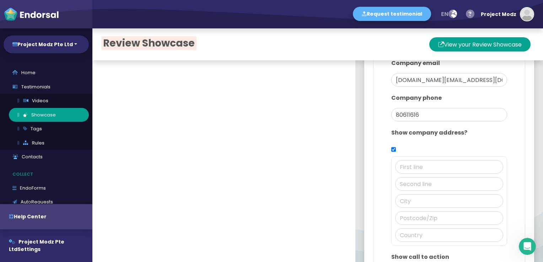
scroll to position [505, 0]
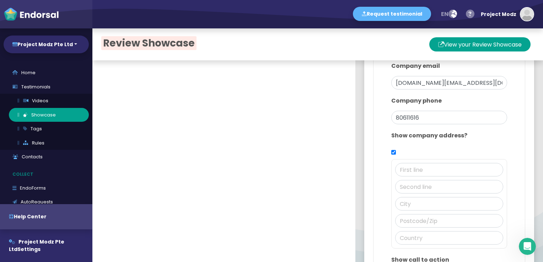
type textarea "At Project Modz, we transform vehicles into head-turning masterpieces with prec…"
click at [410, 167] on input "text" at bounding box center [449, 170] width 108 height 14
paste input "[STREET_ADDRESS]"
type input "[STREET_ADDRESS]"
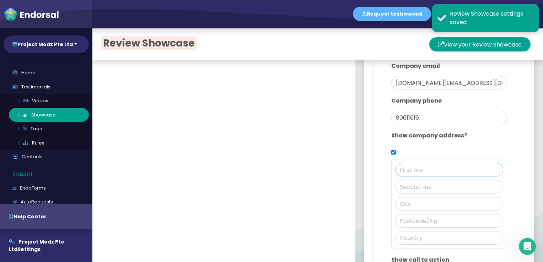
click at [417, 166] on input "text" at bounding box center [449, 170] width 108 height 14
paste input "[STREET_ADDRESS]"
type input "[STREET_ADDRESS]"
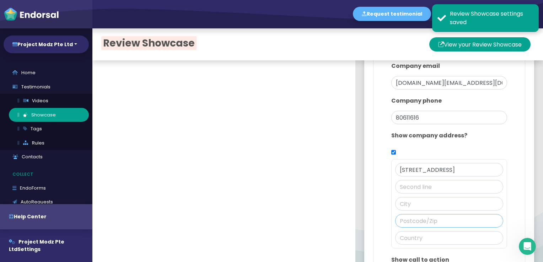
click at [418, 224] on input "text" at bounding box center [449, 221] width 108 height 14
type input "48934"
click at [416, 236] on input "text" at bounding box center [449, 238] width 108 height 14
type input "[GEOGRAPHIC_DATA]"
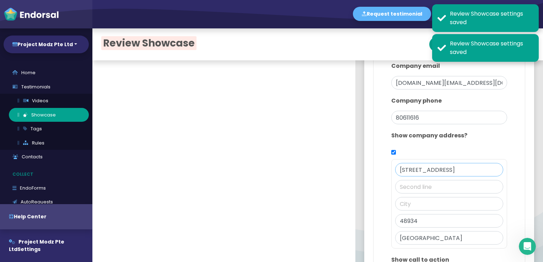
drag, startPoint x: 474, startPoint y: 165, endPoint x: 522, endPoint y: 169, distance: 48.2
click at [458, 169] on input "[STREET_ADDRESS]" at bounding box center [449, 170] width 108 height 14
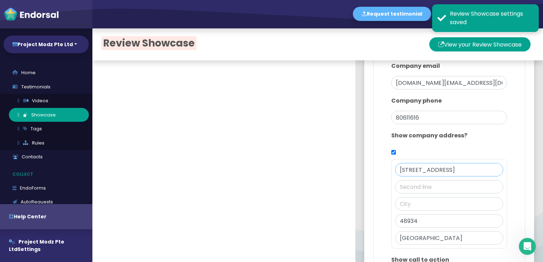
click at [448, 163] on input "[STREET_ADDRESS]" at bounding box center [449, 170] width 108 height 14
click at [438, 168] on input "[STREET_ADDRESS]" at bounding box center [449, 170] width 108 height 14
click at [437, 168] on input "[STREET_ADDRESS]" at bounding box center [449, 170] width 108 height 14
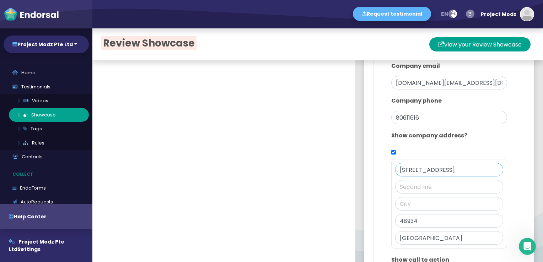
drag, startPoint x: 436, startPoint y: 169, endPoint x: 588, endPoint y: 174, distance: 152.5
click at [543, 0] on html "Request testimonial en Language English French German Spanish Italian Norwegian…" at bounding box center [271, 0] width 543 height 0
drag, startPoint x: 400, startPoint y: 170, endPoint x: 380, endPoint y: 168, distance: 19.9
click at [388, 169] on div "Show company address? [STREET_ADDRESS]" at bounding box center [449, 190] width 123 height 124
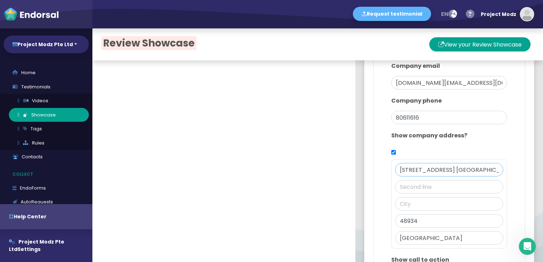
scroll to position [0, 30]
drag, startPoint x: 452, startPoint y: 166, endPoint x: 517, endPoint y: 173, distance: 65.4
type input "[STREET_ADDRESS]"
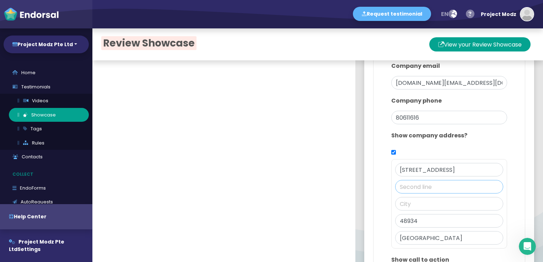
click at [428, 187] on input "text" at bounding box center [449, 187] width 108 height 14
paste input "Paya [GEOGRAPHIC_DATA]"
type input "Paya [GEOGRAPHIC_DATA]"
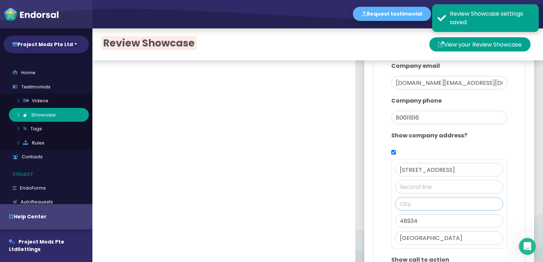
click at [431, 201] on input "text" at bounding box center [449, 204] width 108 height 14
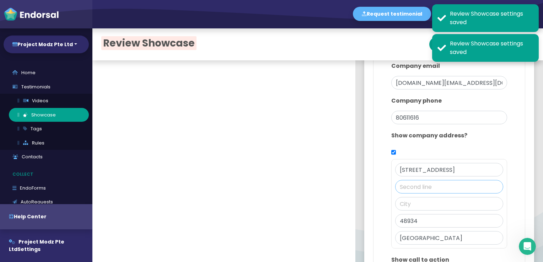
click at [413, 183] on input "text" at bounding box center [449, 187] width 108 height 14
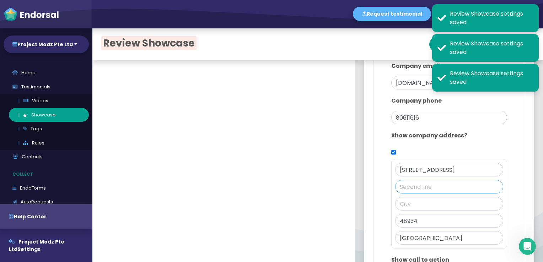
paste input "Paya [GEOGRAPHIC_DATA]"
type input "Paya [GEOGRAPHIC_DATA]"
click at [424, 200] on input "text" at bounding box center [449, 204] width 108 height 14
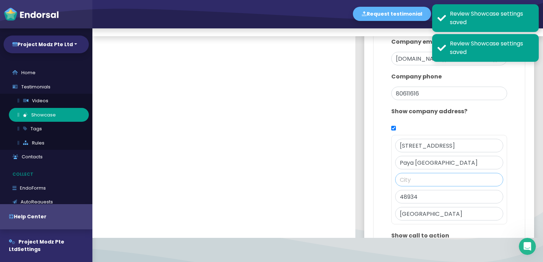
scroll to position [36, 0]
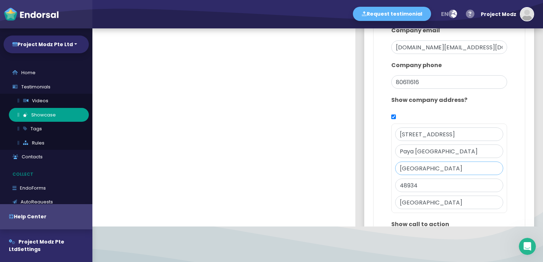
type input "[GEOGRAPHIC_DATA]"
click at [440, 187] on input "48934" at bounding box center [449, 186] width 108 height 14
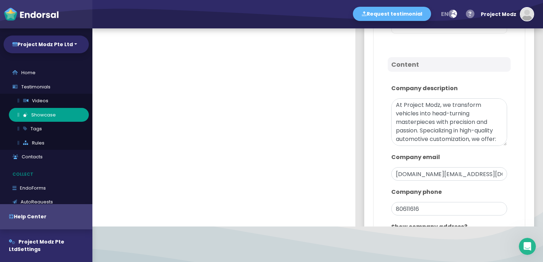
scroll to position [399, 0]
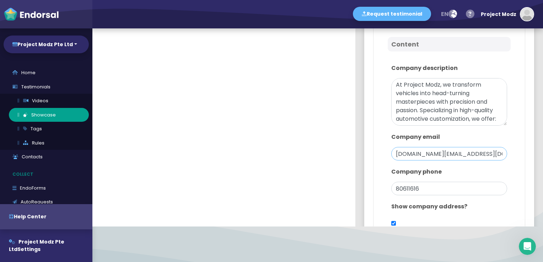
click at [422, 156] on input "[DOMAIN_NAME][EMAIL_ADDRESS][DOMAIN_NAME]" at bounding box center [449, 154] width 116 height 14
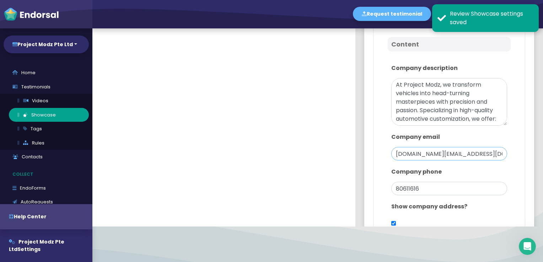
click at [423, 150] on input "[DOMAIN_NAME][EMAIL_ADDRESS][DOMAIN_NAME]" at bounding box center [449, 154] width 116 height 14
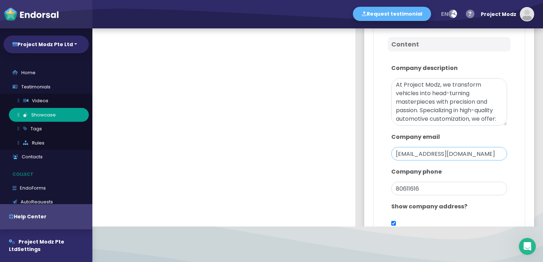
type input "[EMAIL_ADDRESS][DOMAIN_NAME]"
click at [500, 141] on div "Design Main color: #53F5DA Logo Icon Banner Content Company description At Proj…" at bounding box center [449, 62] width 134 height 761
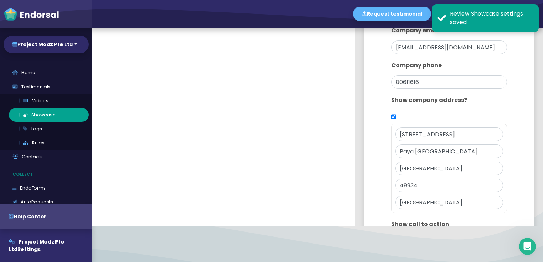
scroll to position [683, 0]
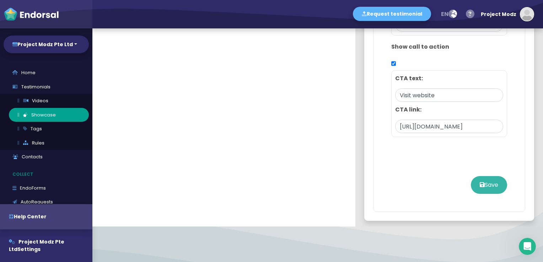
click at [483, 184] on button "Save" at bounding box center [489, 185] width 36 height 18
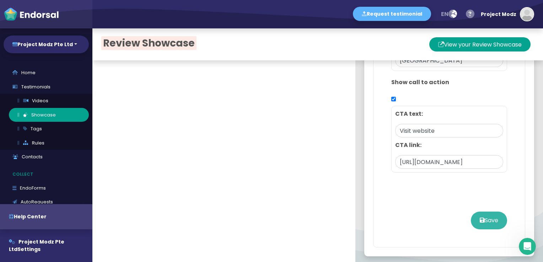
click at [480, 217] on icon at bounding box center [482, 220] width 5 height 6
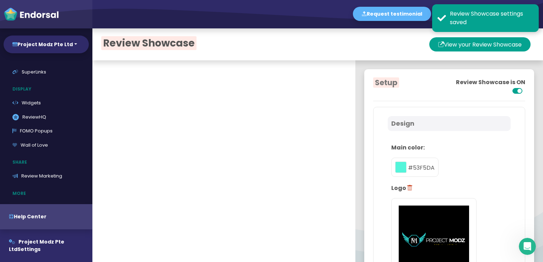
scroll to position [178, 0]
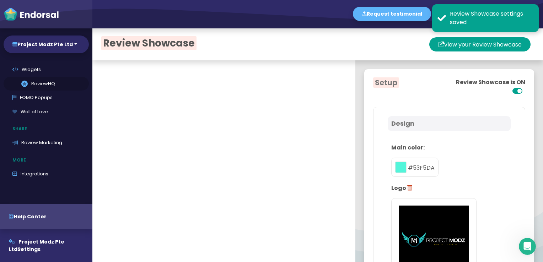
click at [47, 82] on link ".review-hq-icon-1{opacity:0.5;} ReviewHQ" at bounding box center [46, 84] width 85 height 14
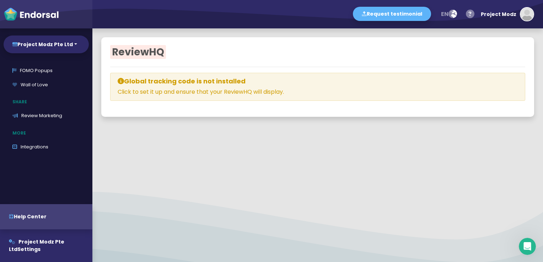
scroll to position [122, 0]
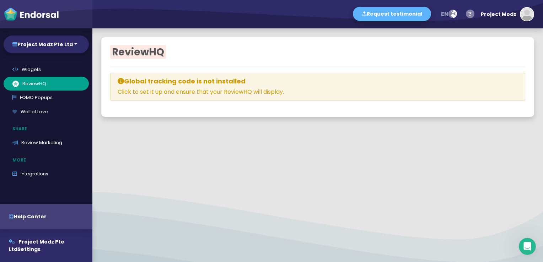
select select
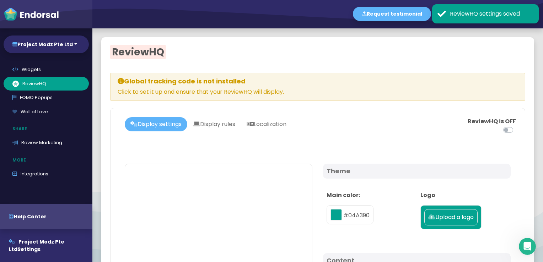
type input "#04A390"
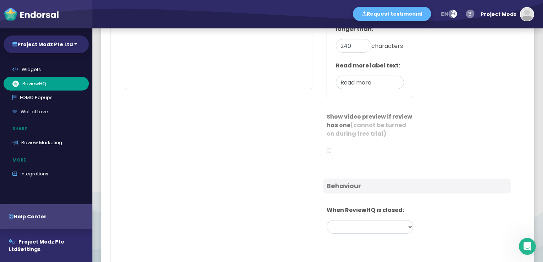
scroll to position [391, 0]
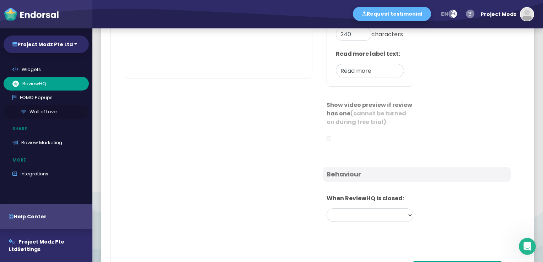
click at [42, 113] on link "Wall of Love" at bounding box center [46, 112] width 85 height 14
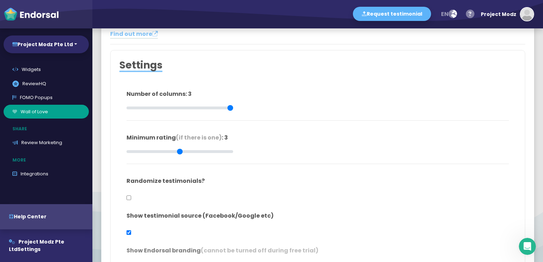
type input "#FFFFFF"
type input "#555555"
type input "#777777"
type input "#555555"
type input "#FFD75C"
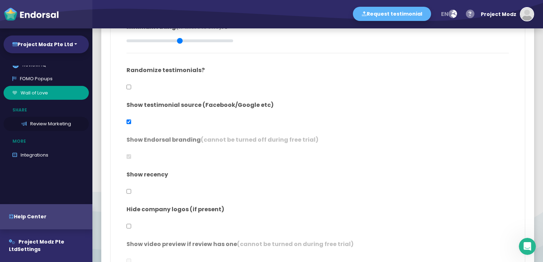
scroll to position [148, 0]
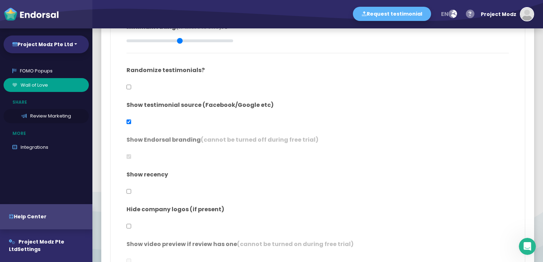
click at [51, 115] on link "Review Marketing" at bounding box center [46, 116] width 85 height 14
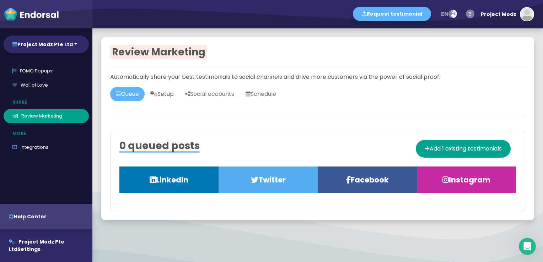
click at [173, 96] on link "Setup" at bounding box center [162, 94] width 35 height 14
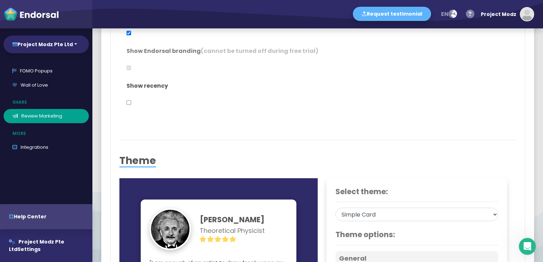
type input "#2F2A68"
type input "#FFFFFF"
type input "#555555"
type input "#777777"
type input "#555555"
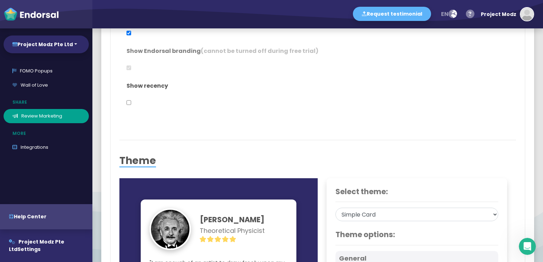
type input "#FFD75C"
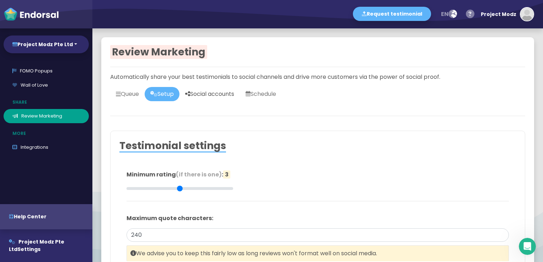
click at [226, 95] on link "Social accounts" at bounding box center [209, 94] width 60 height 14
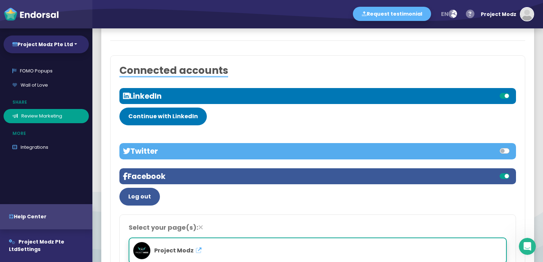
scroll to position [71, 0]
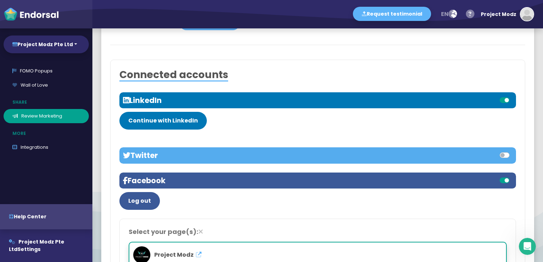
click at [512, 96] on label at bounding box center [512, 96] width 0 height 0
click at [0, 0] on input "checkbox" at bounding box center [0, 0] width 0 height 0
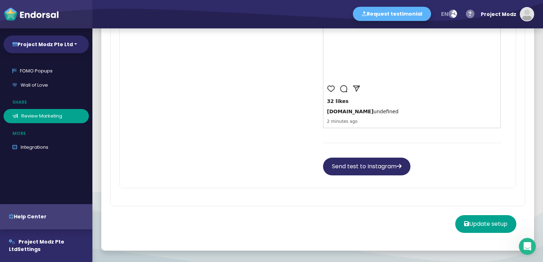
scroll to position [860, 0]
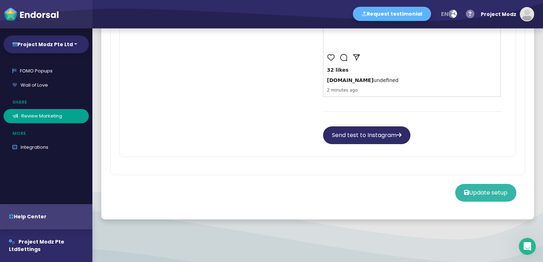
click at [482, 196] on button "Update setup" at bounding box center [485, 193] width 61 height 18
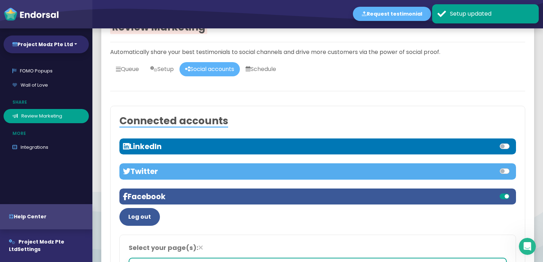
scroll to position [0, 0]
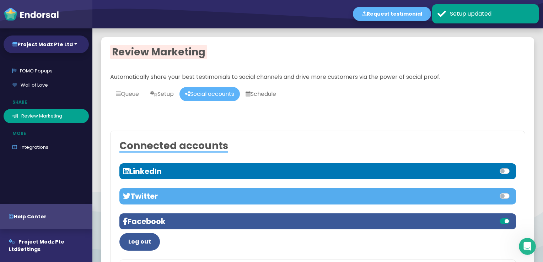
click at [442, 167] on div at bounding box center [415, 171] width 195 height 9
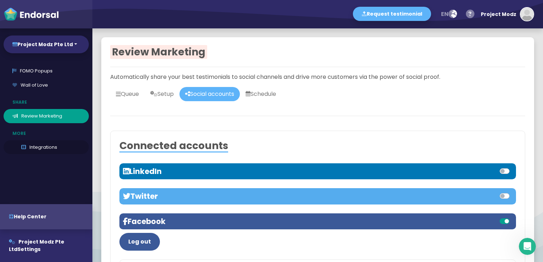
click at [39, 144] on link "Integrations" at bounding box center [46, 147] width 85 height 14
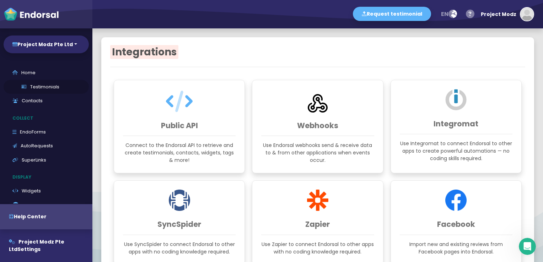
click at [42, 85] on link "Testimonials" at bounding box center [46, 87] width 85 height 14
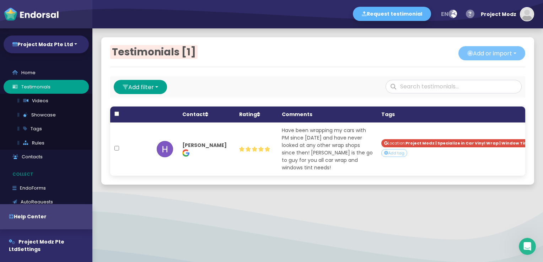
click at [467, 55] on button "Add or import" at bounding box center [491, 53] width 67 height 14
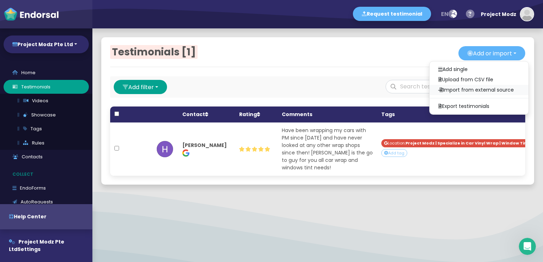
click at [466, 89] on link "Import from external source" at bounding box center [479, 90] width 99 height 10
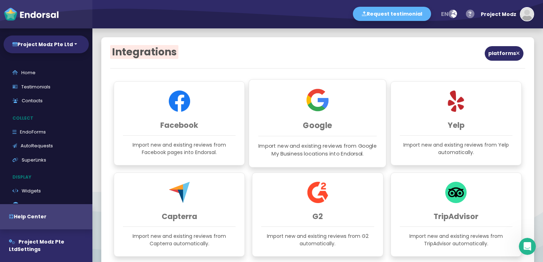
click at [324, 124] on h3 "Google" at bounding box center [317, 125] width 118 height 9
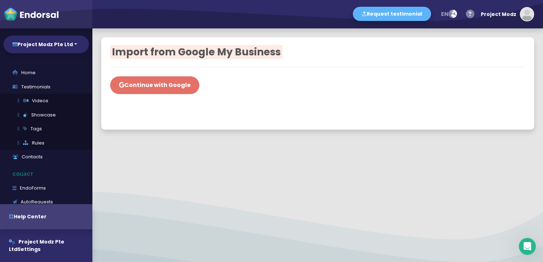
click at [163, 87] on button "Continue with Google" at bounding box center [154, 85] width 89 height 18
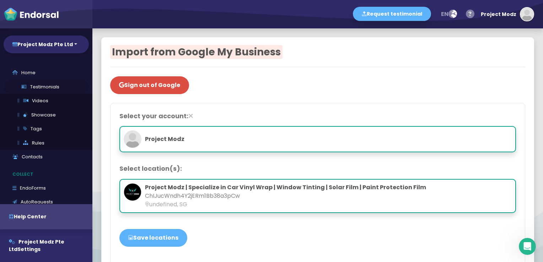
click at [40, 86] on link "Testimonials" at bounding box center [46, 87] width 85 height 14
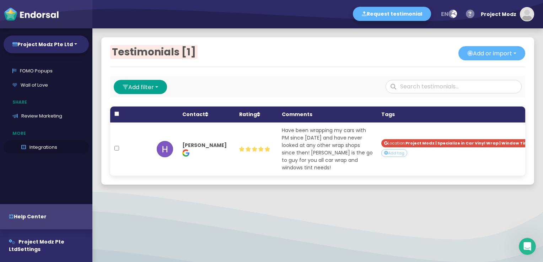
click at [44, 145] on link "Integrations" at bounding box center [46, 147] width 85 height 14
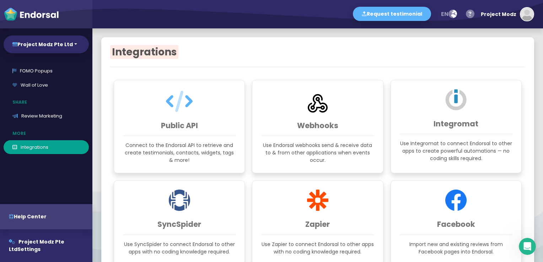
scroll to position [213, 0]
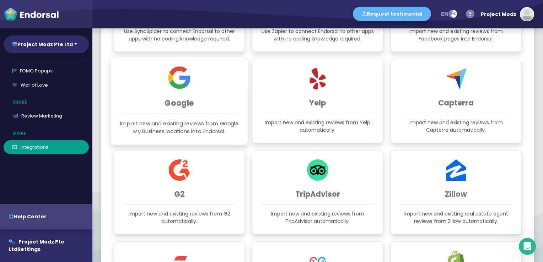
click at [171, 106] on h3 "Google" at bounding box center [179, 102] width 118 height 9
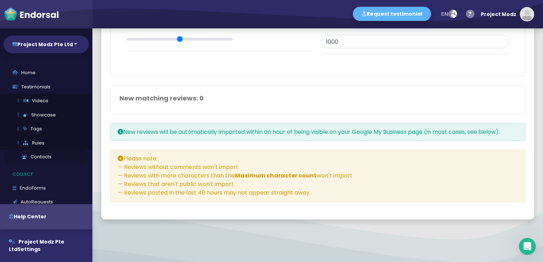
click at [33, 157] on link "Contacts" at bounding box center [46, 157] width 85 height 14
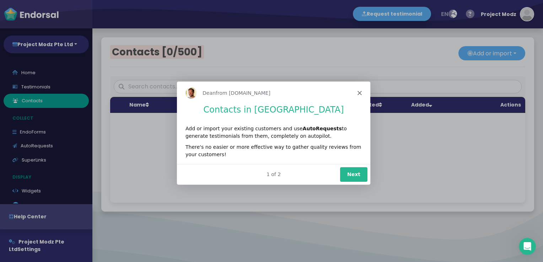
click at [358, 91] on icon "Close" at bounding box center [359, 93] width 4 height 4
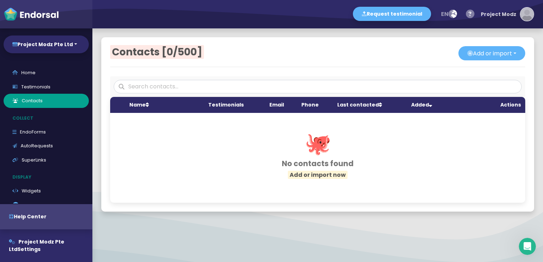
click at [526, 15] on img "button" at bounding box center [526, 14] width 13 height 13
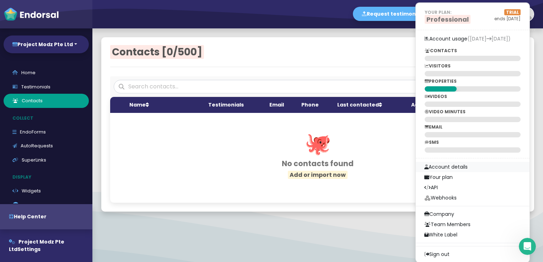
click at [464, 166] on link "Account details" at bounding box center [473, 167] width 114 height 10
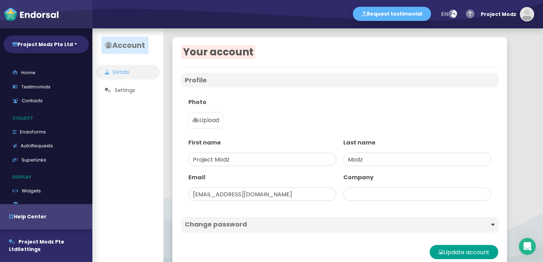
type input "Project Modz Pte Ltd"
click at [208, 123] on p "Upload" at bounding box center [205, 120] width 27 height 9
click at [0, 0] on input "Upload" at bounding box center [0, 0] width 0 height 0
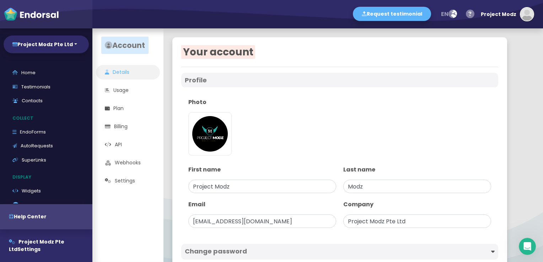
scroll to position [42, 0]
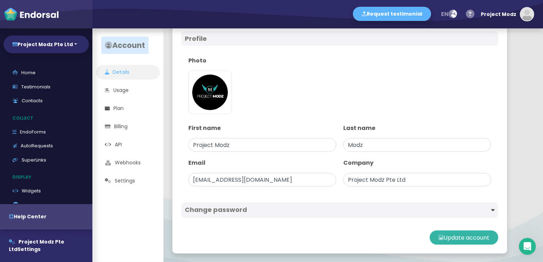
click at [452, 236] on button "Update account" at bounding box center [464, 238] width 69 height 14
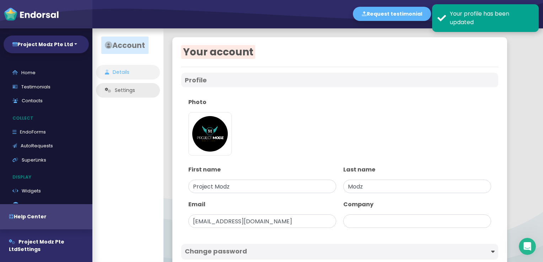
type input "Project Modz Pte Ltd"
click at [136, 90] on ul "Details Settings" at bounding box center [127, 81] width 71 height 33
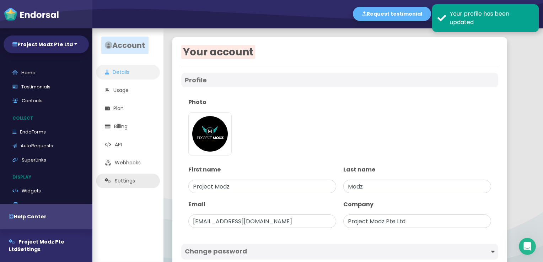
click at [129, 180] on link "Settings" at bounding box center [128, 181] width 64 height 15
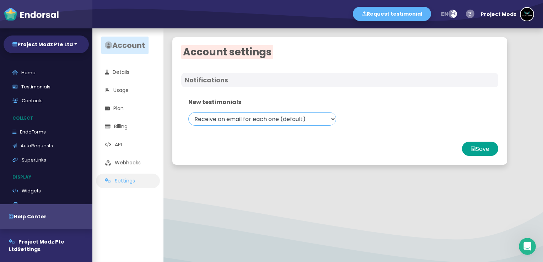
click at [269, 120] on select "Receive an email for each one (default) Receive a daily digest email Receive no…" at bounding box center [262, 119] width 148 height 14
select select "none"
click at [188, 112] on select "Receive an email for each one (default) Receive a daily digest email Receive no…" at bounding box center [262, 119] width 148 height 14
click at [484, 150] on button "Save" at bounding box center [480, 149] width 36 height 14
click at [528, 14] on img "button" at bounding box center [526, 14] width 13 height 13
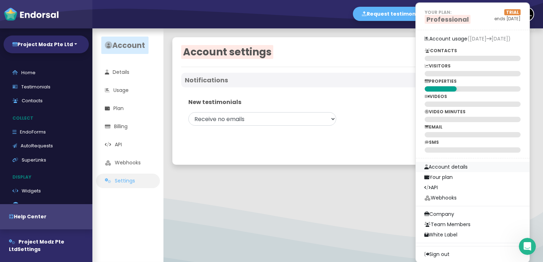
click at [461, 166] on link "Account details" at bounding box center [473, 167] width 114 height 10
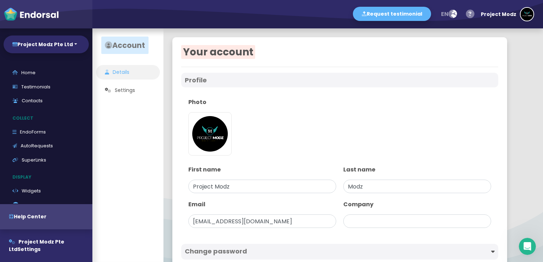
type input "Project Modz Pte Ltd"
click at [527, 16] on img "button" at bounding box center [526, 14] width 13 height 13
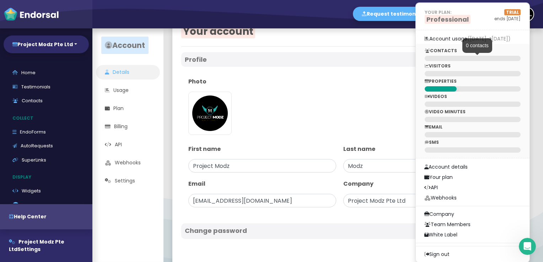
scroll to position [42, 0]
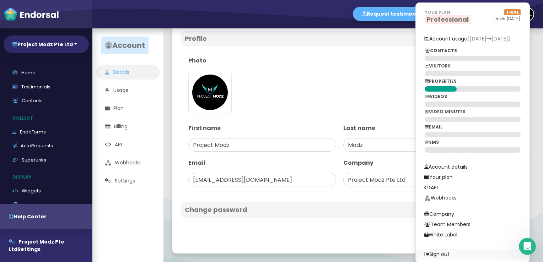
click at [448, 255] on link "Sign out" at bounding box center [473, 254] width 114 height 10
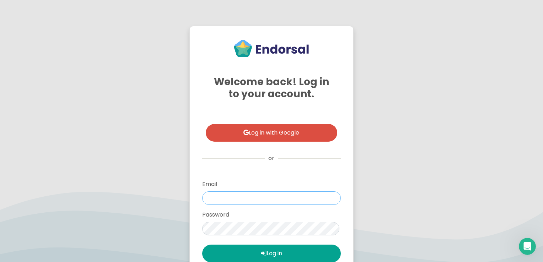
click at [260, 199] on input "email" at bounding box center [271, 198] width 139 height 14
type input "[EMAIL_ADDRESS][DOMAIN_NAME]"
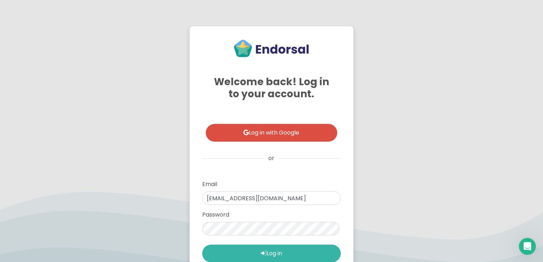
click at [269, 254] on button "Log in" at bounding box center [271, 254] width 139 height 18
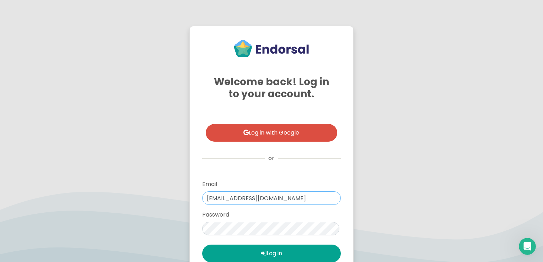
click at [220, 197] on input "[EMAIL_ADDRESS][DOMAIN_NAME]" at bounding box center [271, 198] width 139 height 14
type input "o"
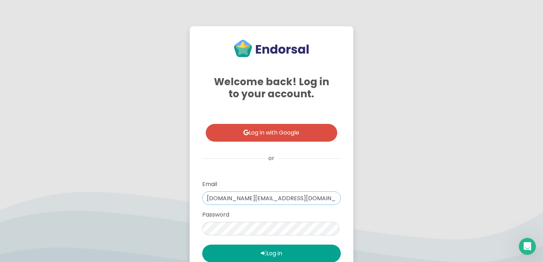
scroll to position [107, 0]
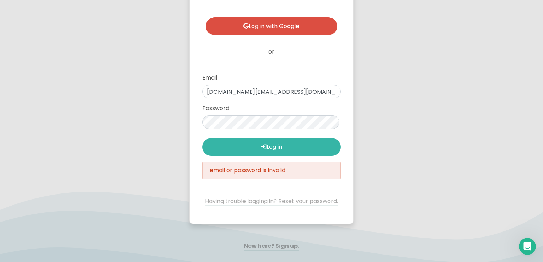
click at [261, 149] on icon at bounding box center [264, 147] width 6 height 6
click at [261, 145] on icon at bounding box center [264, 147] width 6 height 6
drag, startPoint x: 249, startPoint y: 93, endPoint x: 315, endPoint y: 101, distance: 66.5
click at [315, 101] on form "Email [DOMAIN_NAME][EMAIL_ADDRESS][DOMAIN_NAME] Password Log in email or passwo…" at bounding box center [271, 140] width 139 height 132
click at [205, 92] on input "[DOMAIN_NAME]" at bounding box center [271, 92] width 139 height 14
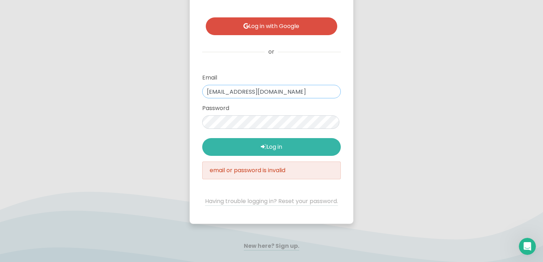
type input "[EMAIL_ADDRESS][DOMAIN_NAME]"
click at [202, 138] on button "Log in" at bounding box center [271, 147] width 139 height 18
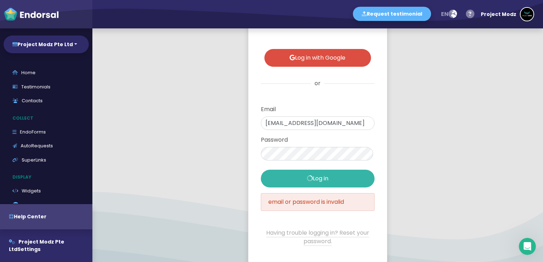
select select "14"
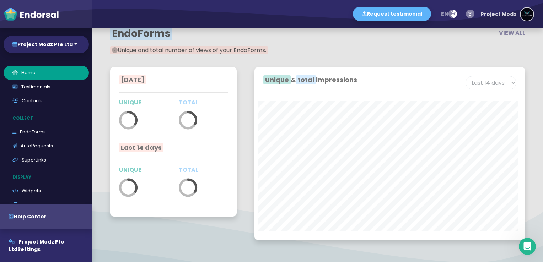
scroll to position [1197, 0]
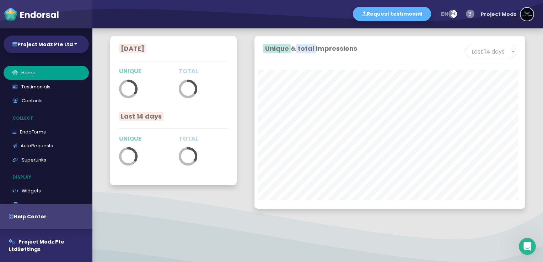
click at [521, 18] on img "button" at bounding box center [526, 14] width 13 height 13
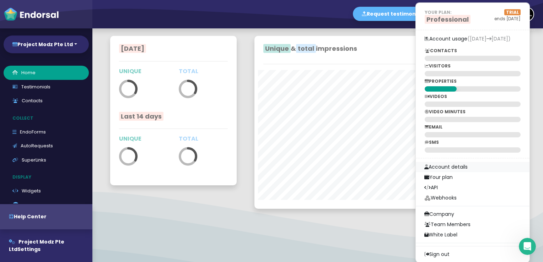
click at [458, 166] on link "Account details" at bounding box center [473, 167] width 114 height 10
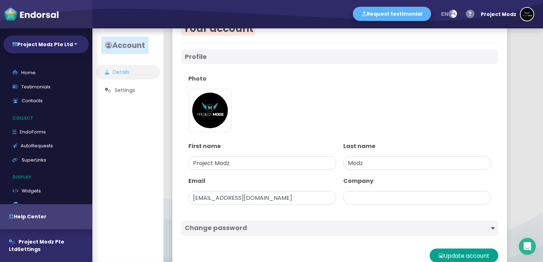
scroll to position [42, 0]
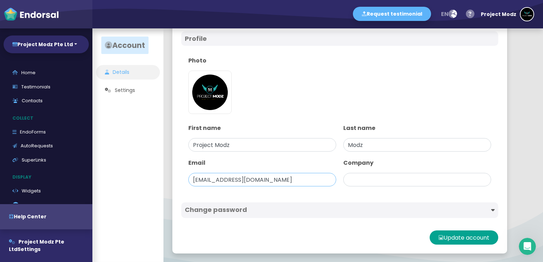
click at [250, 177] on input "[EMAIL_ADDRESS][DOMAIN_NAME]" at bounding box center [262, 180] width 148 height 14
type input "proje"
type input "Project Modz Pte Ltd"
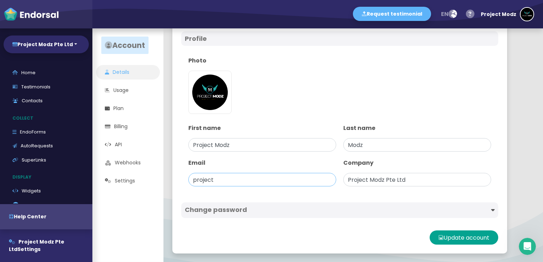
type input "[DOMAIN_NAME][EMAIL_ADDRESS][DOMAIN_NAME]"
click at [369, 219] on div at bounding box center [339, 220] width 317 height 4
click at [456, 244] on button "Update account" at bounding box center [464, 238] width 69 height 14
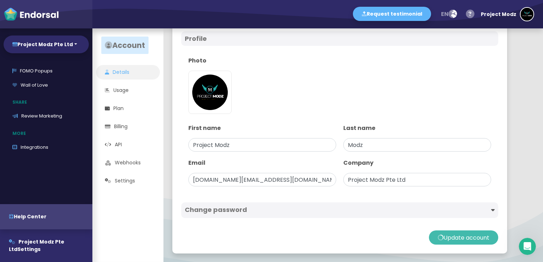
scroll to position [0, 0]
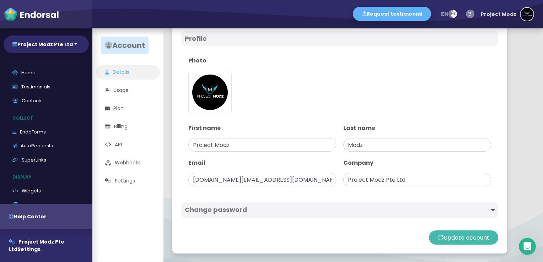
click at [526, 15] on img "button" at bounding box center [526, 14] width 13 height 13
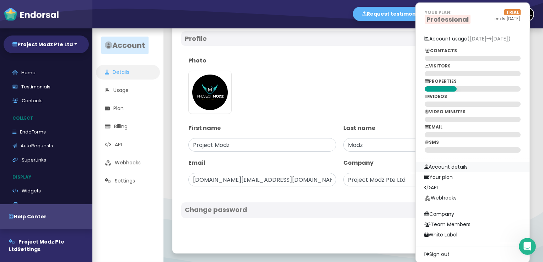
click at [457, 166] on link "Account details" at bounding box center [473, 167] width 114 height 10
